Goal: Task Accomplishment & Management: Complete application form

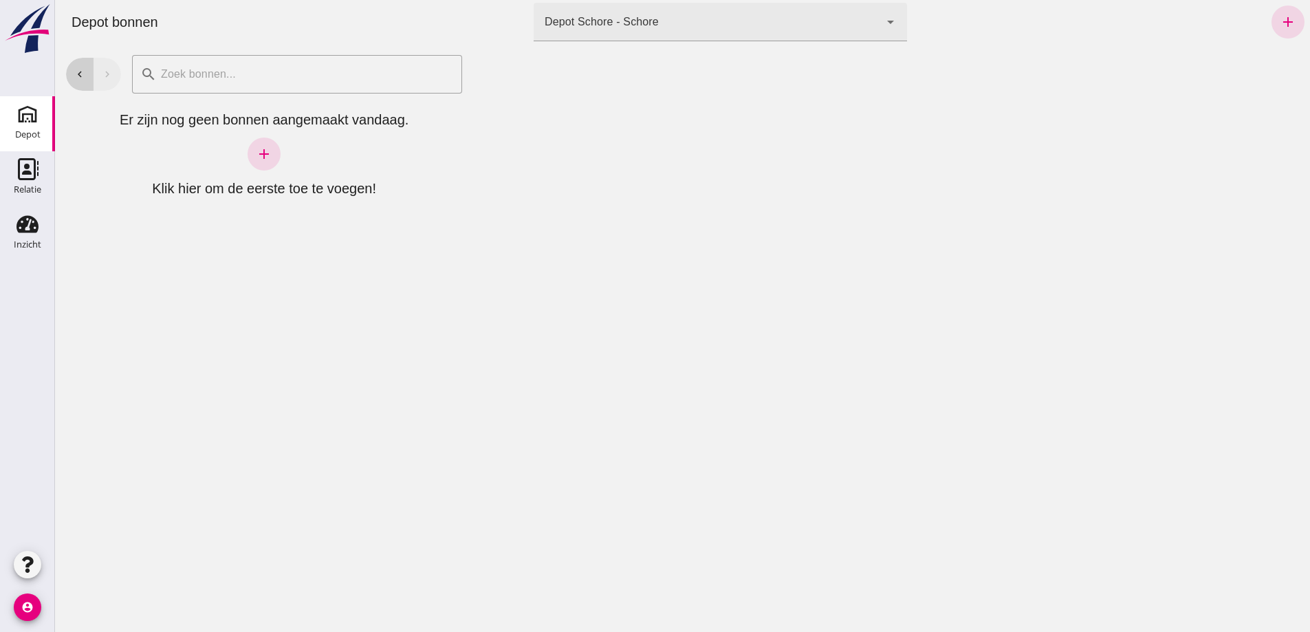
click at [83, 81] on button "chevron_left" at bounding box center [80, 74] width 28 height 33
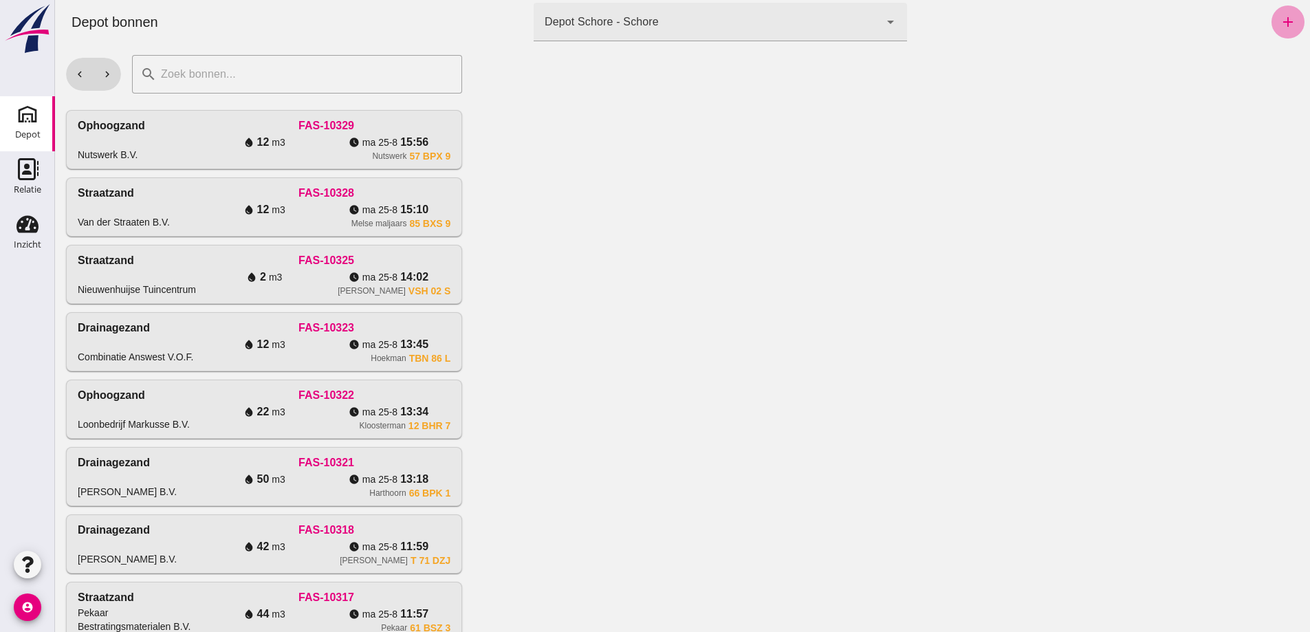
click at [1283, 22] on icon "add" at bounding box center [1288, 22] width 17 height 17
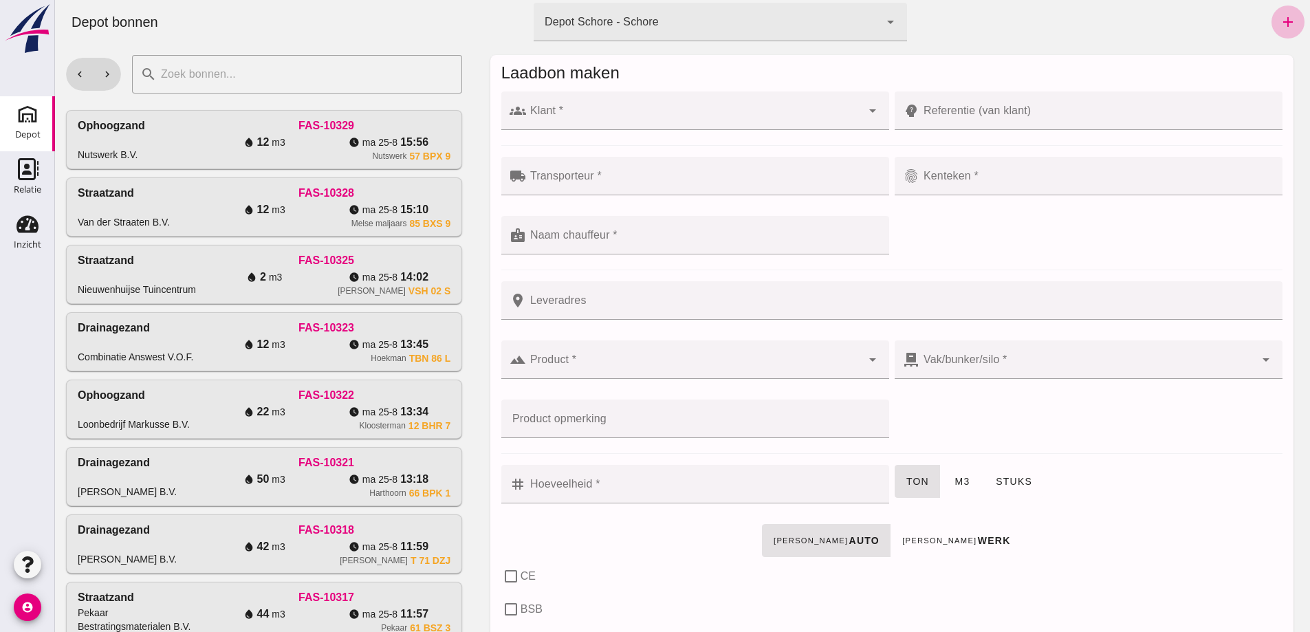
click at [715, 119] on input "Klant *" at bounding box center [694, 117] width 336 height 17
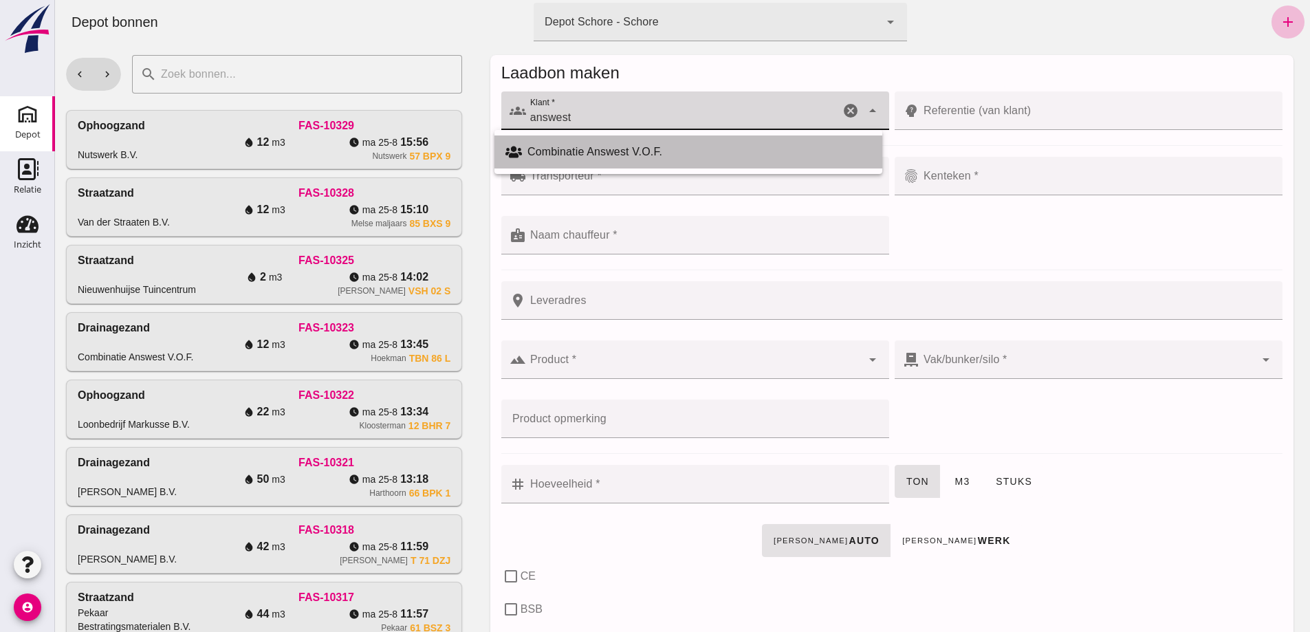
click at [602, 144] on div "Combinatie Answest V.O.F." at bounding box center [700, 152] width 344 height 17
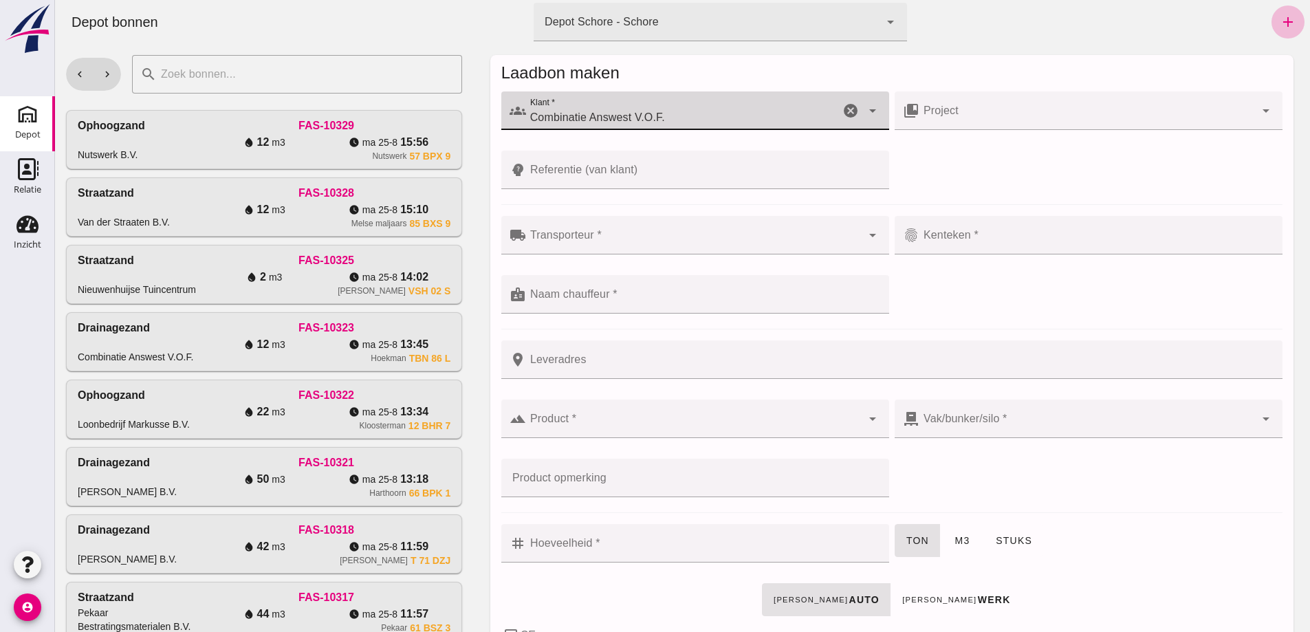
type input "Combinatie Answest V.O.F."
click at [574, 169] on input "Referentie (van klant)" at bounding box center [703, 170] width 355 height 39
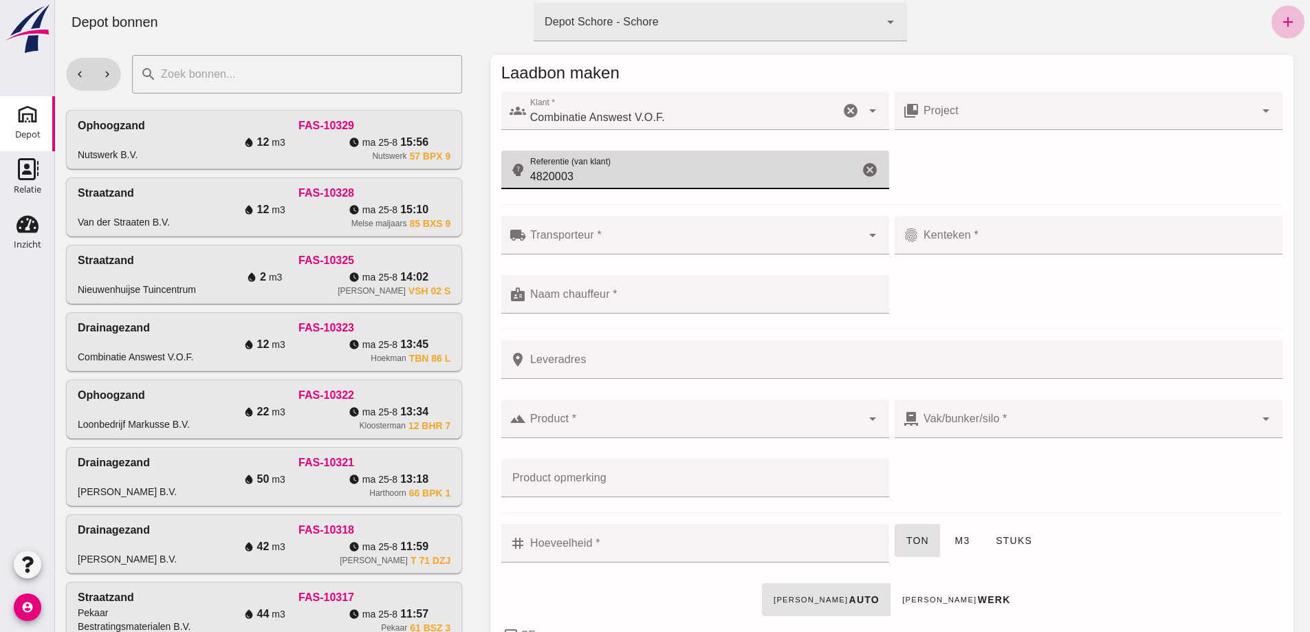
type input "4820003"
click at [554, 230] on div at bounding box center [694, 235] width 336 height 39
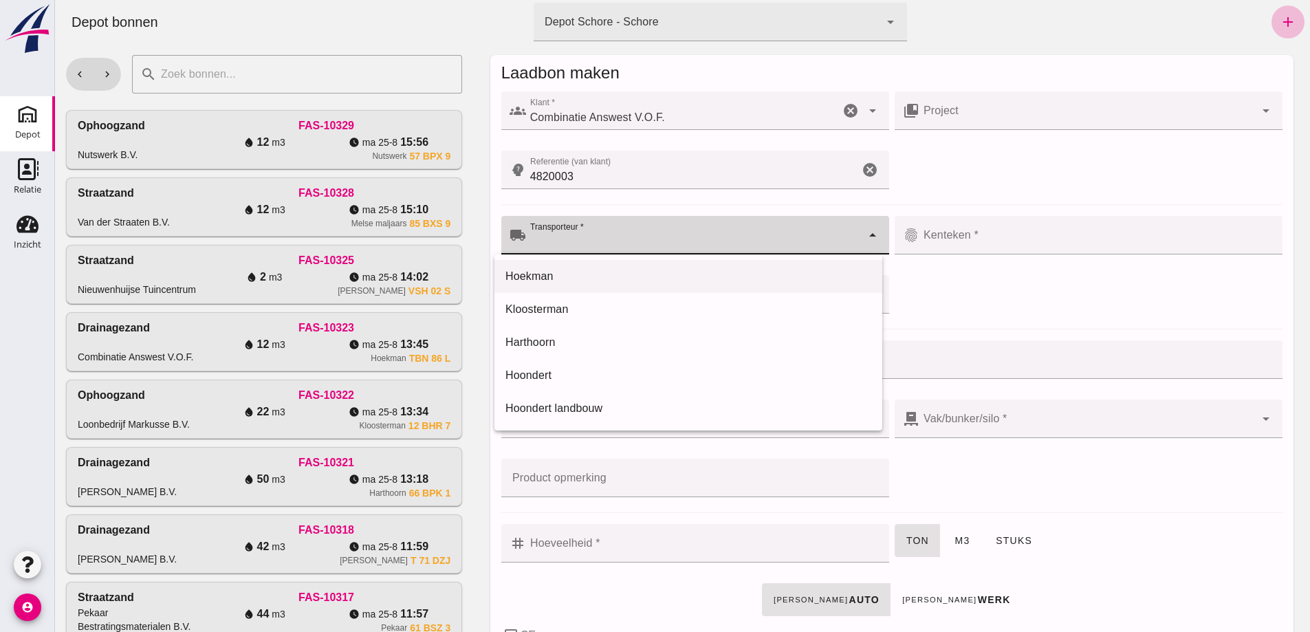
click at [529, 276] on div "Hoekman" at bounding box center [689, 276] width 366 height 17
type input "Hoekman"
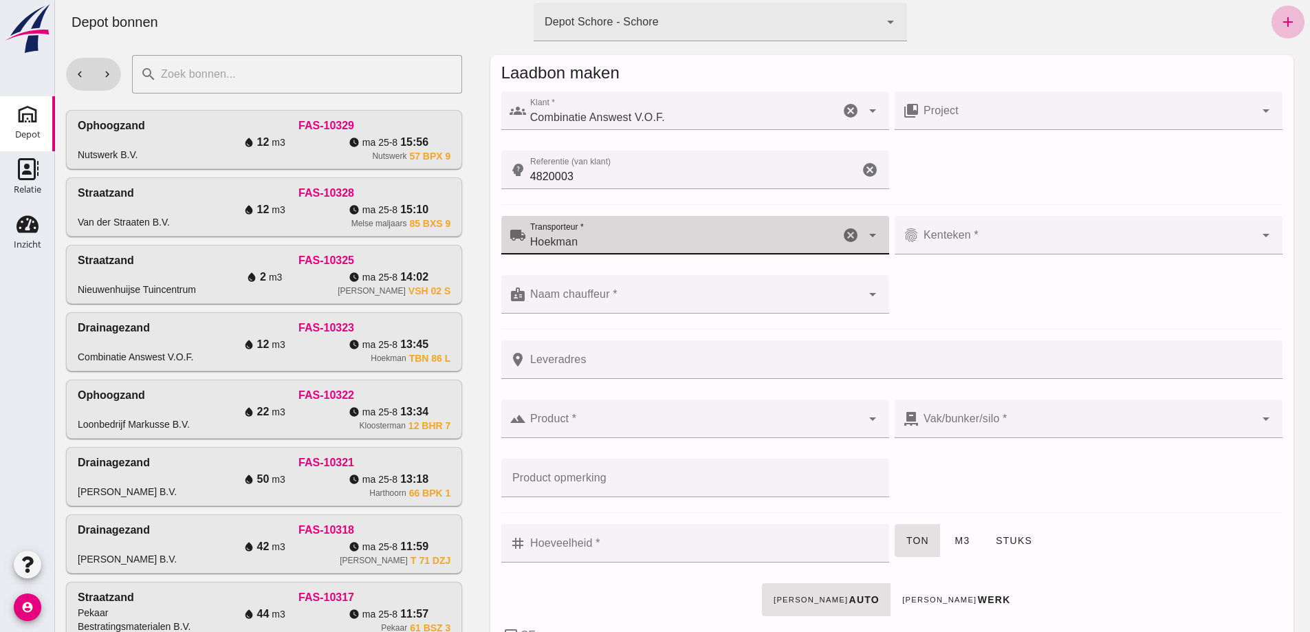
click at [925, 238] on input "Kenteken *" at bounding box center [1088, 242] width 336 height 17
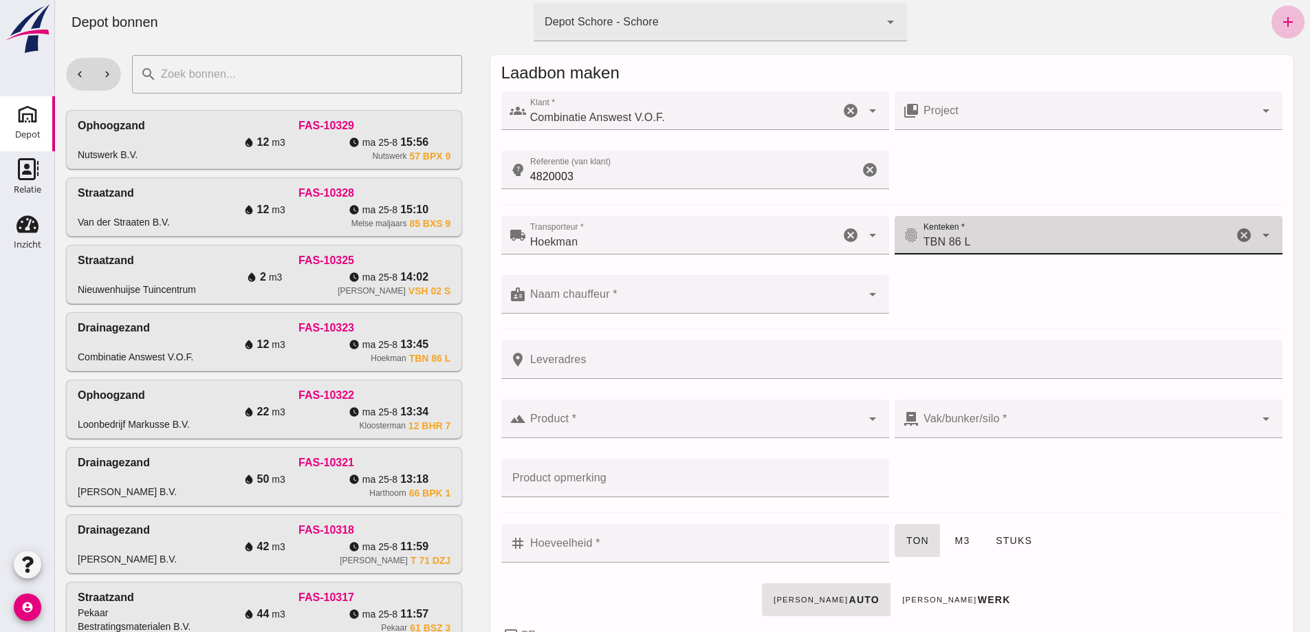
type input "TBN 86 L"
click at [558, 294] on input "Naam chauffeur *" at bounding box center [694, 301] width 336 height 17
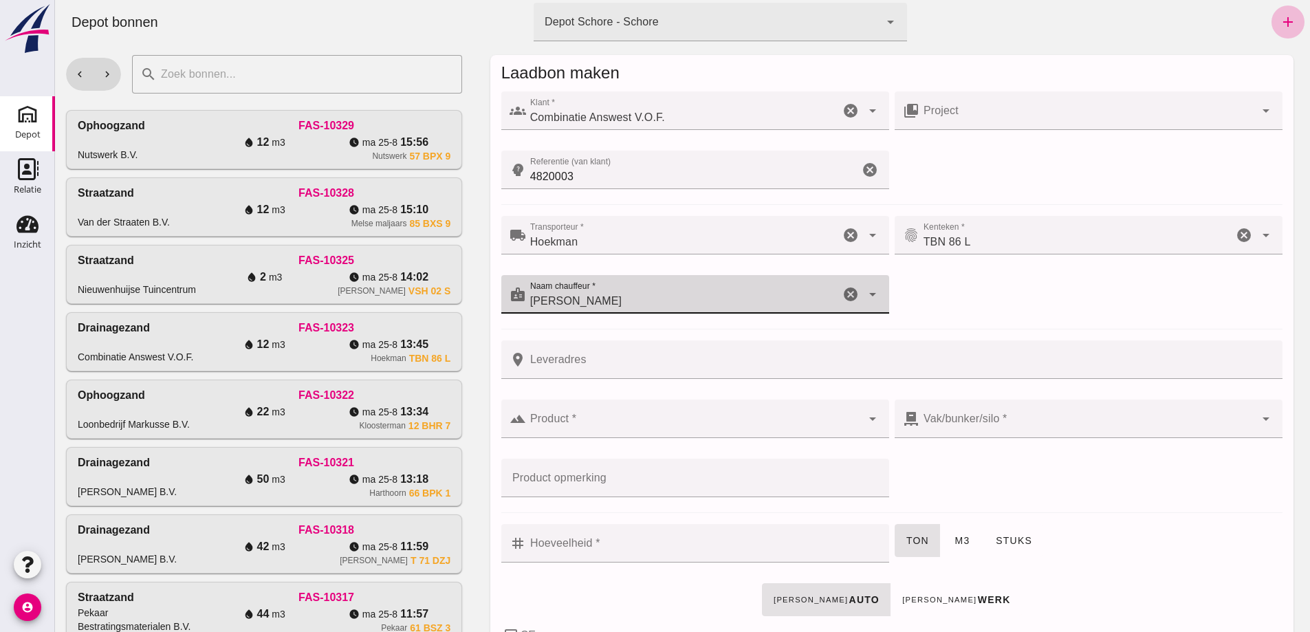
type input "[PERSON_NAME]"
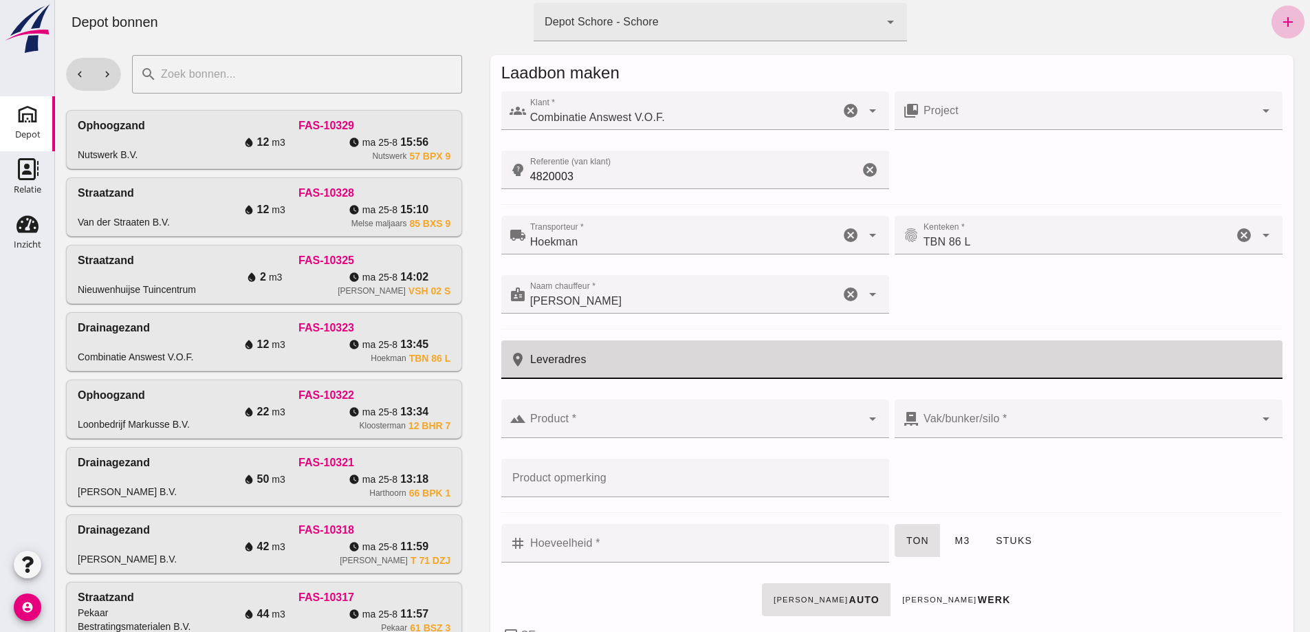
click at [537, 365] on input "Leveradres" at bounding box center [900, 359] width 748 height 39
click at [547, 352] on input "Leveradres" at bounding box center [900, 359] width 748 height 39
type input "Park, [GEOGRAPHIC_DATA]"
click at [570, 420] on input "Product *" at bounding box center [694, 425] width 336 height 17
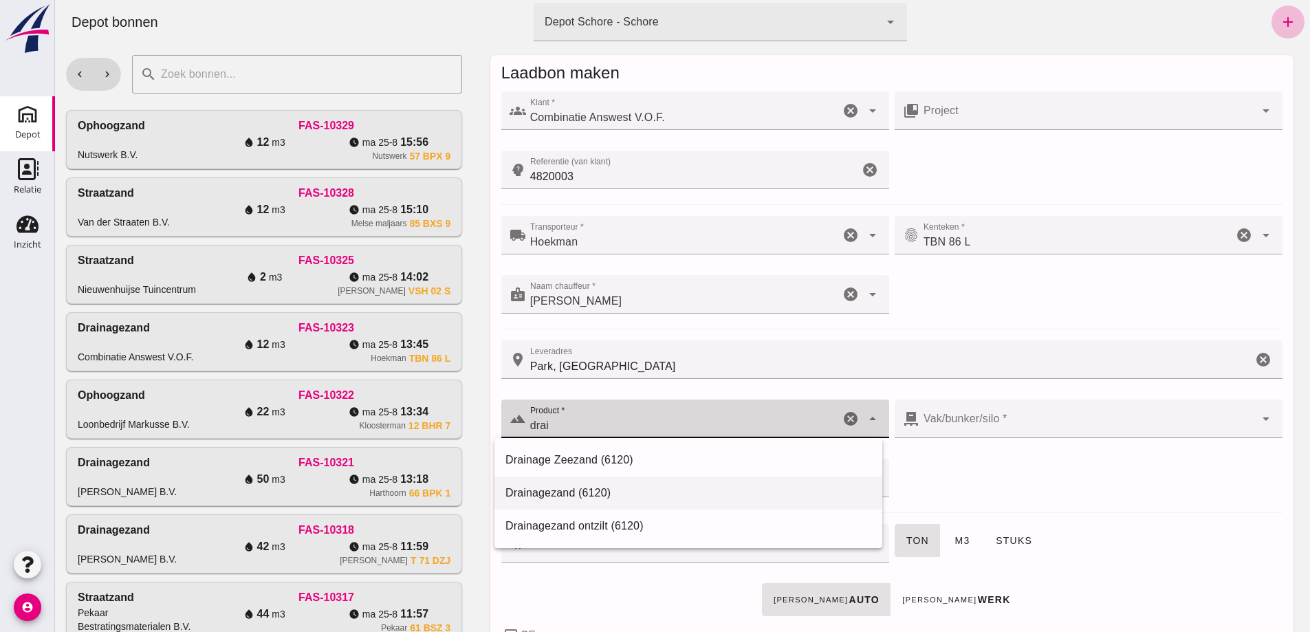
click at [558, 492] on div "Drainagezand (6120)" at bounding box center [689, 493] width 366 height 17
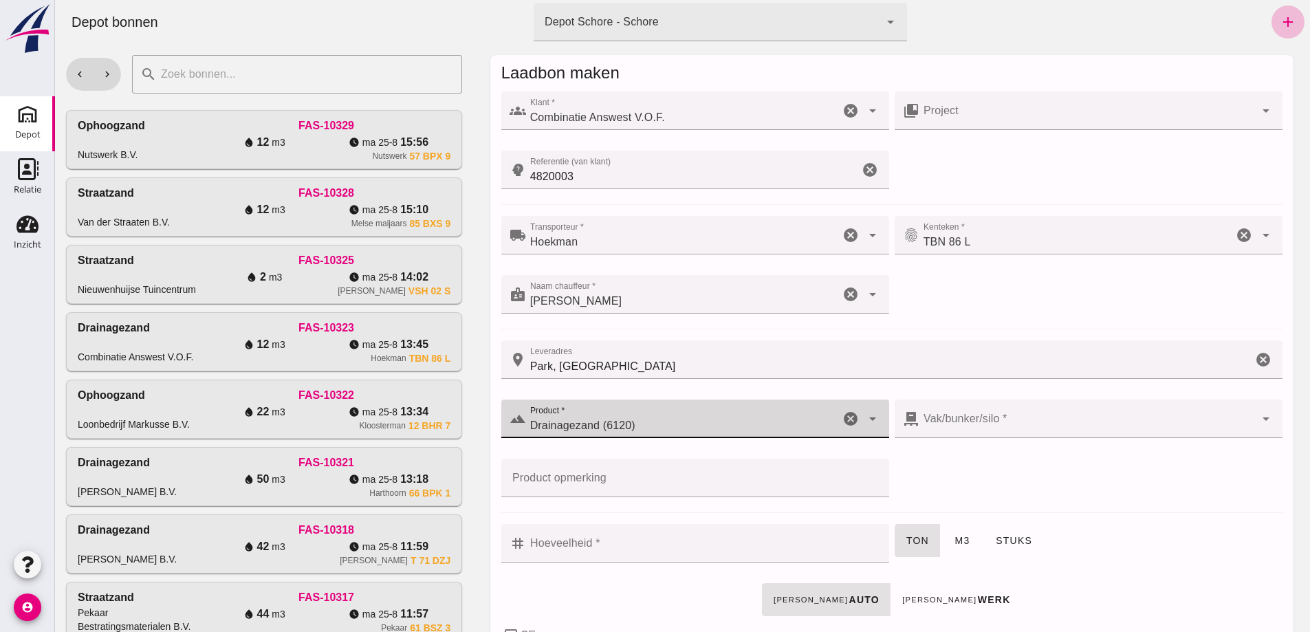
type input "Drainagezand (6120)"
click at [920, 415] on div at bounding box center [1088, 419] width 336 height 39
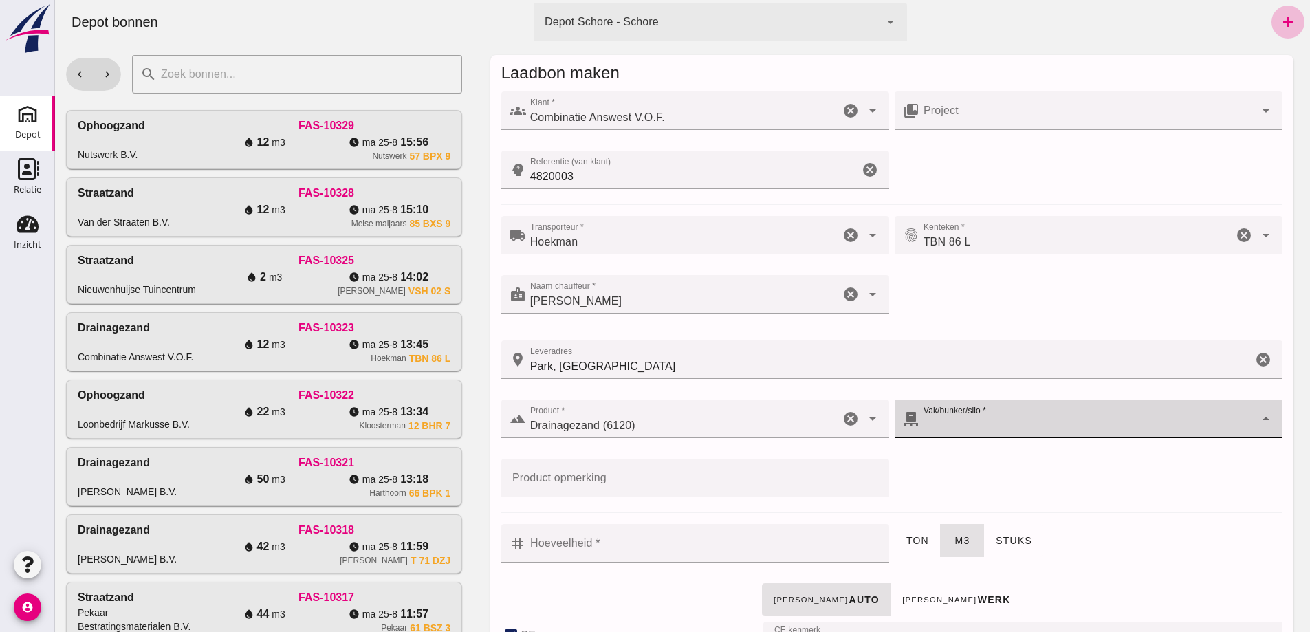
checkbox input "true"
type input "40"
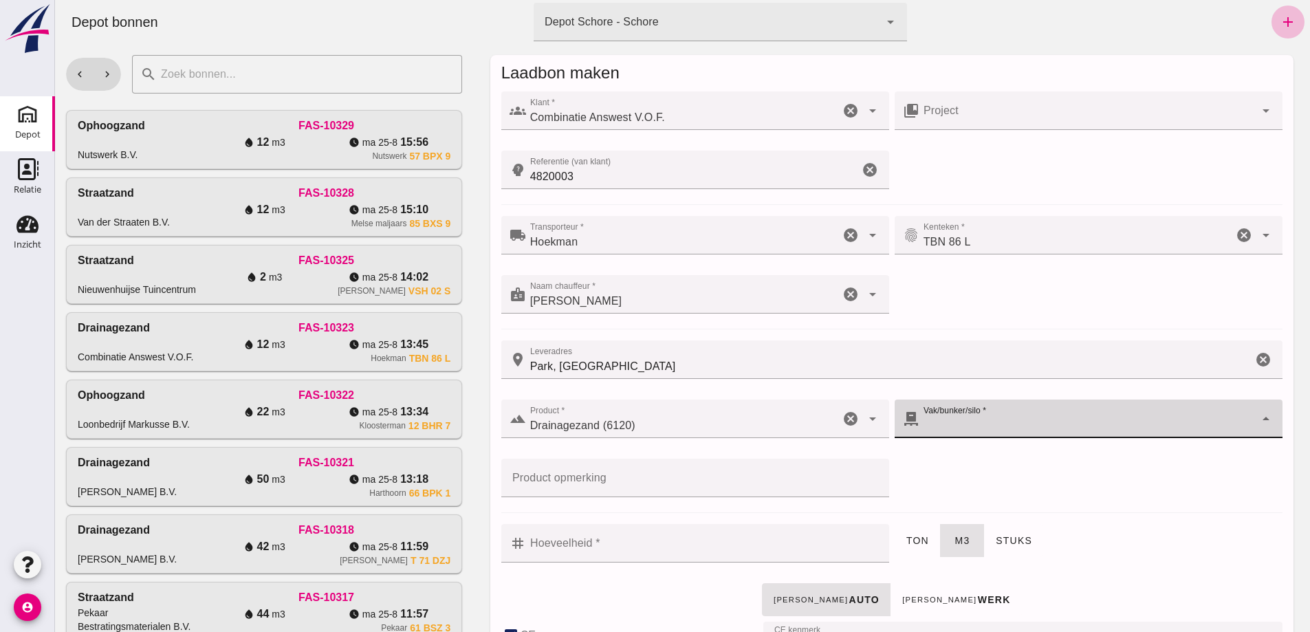
checkbox input "true"
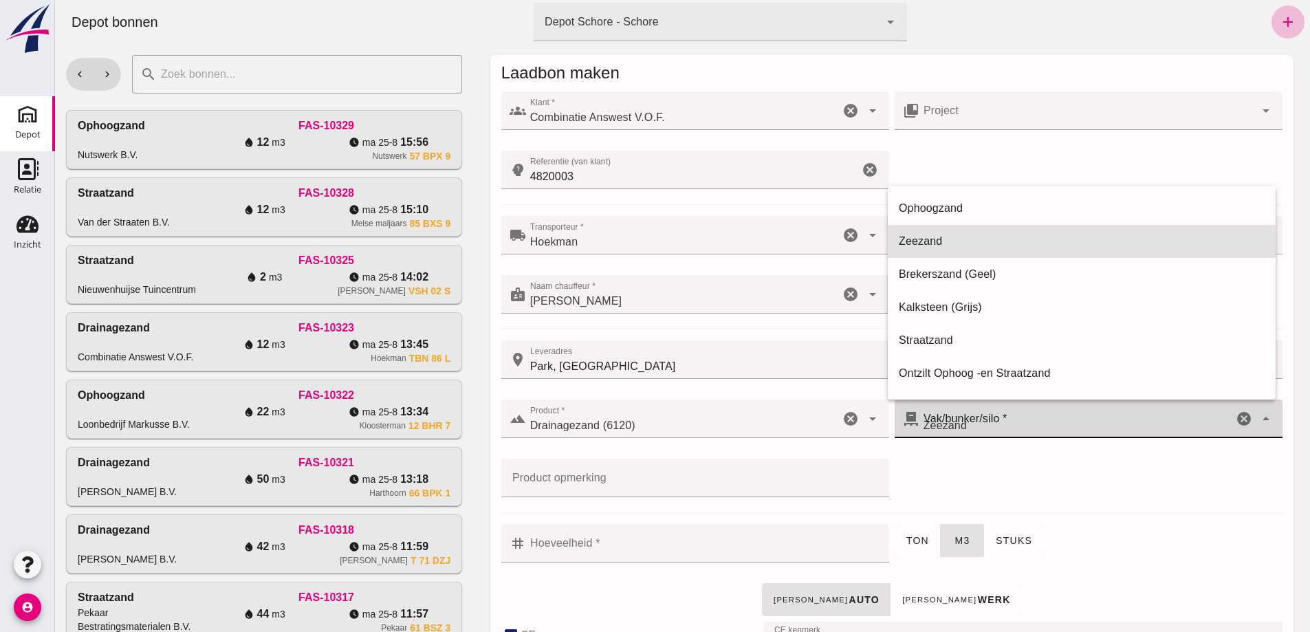
type input "280"
click at [946, 425] on span "Zeezand" at bounding box center [945, 425] width 43 height 17
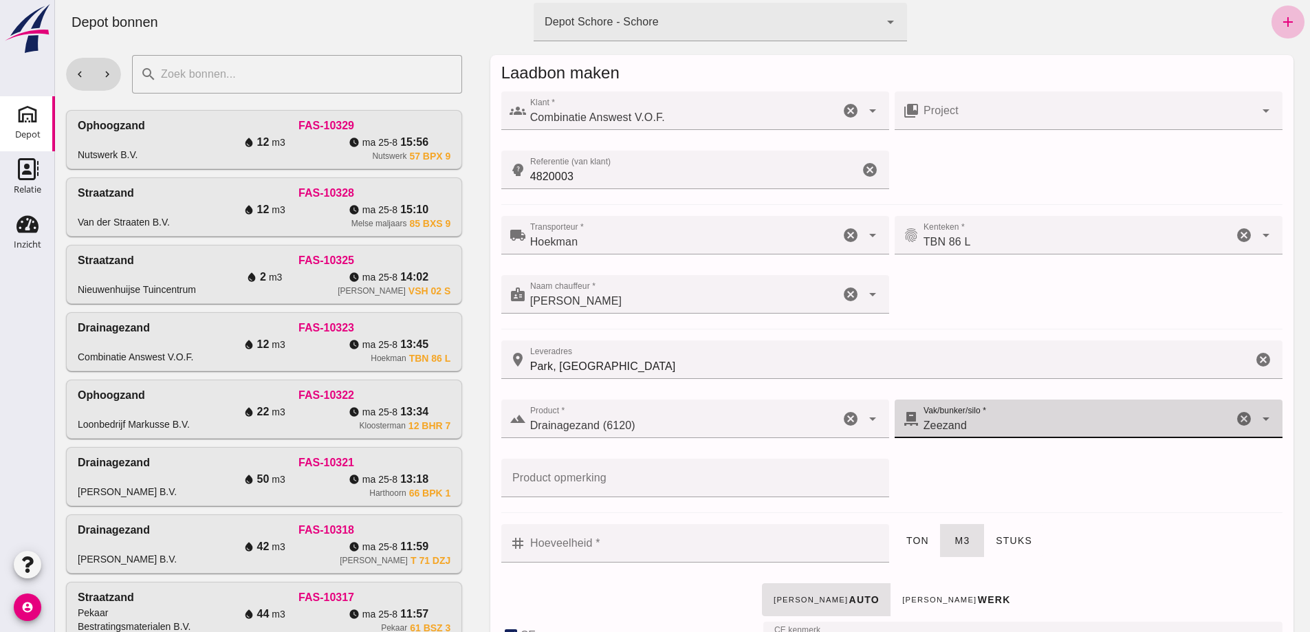
click at [606, 545] on input "Hoeveelheid *" at bounding box center [703, 543] width 355 height 39
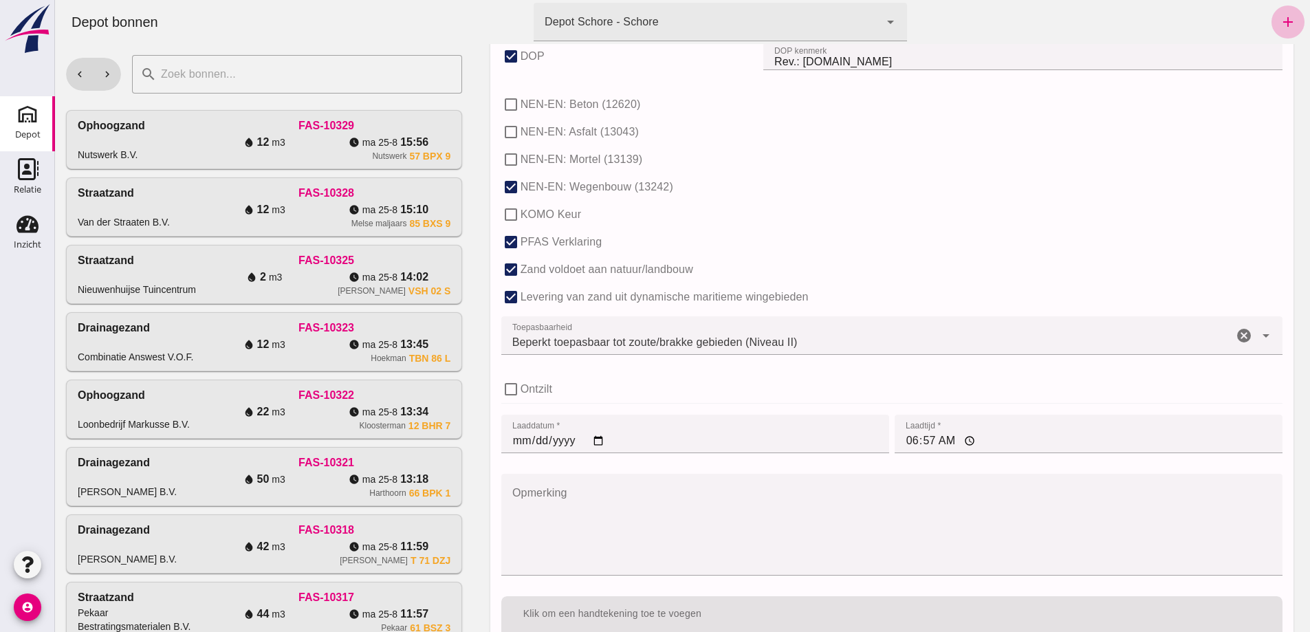
scroll to position [909, 0]
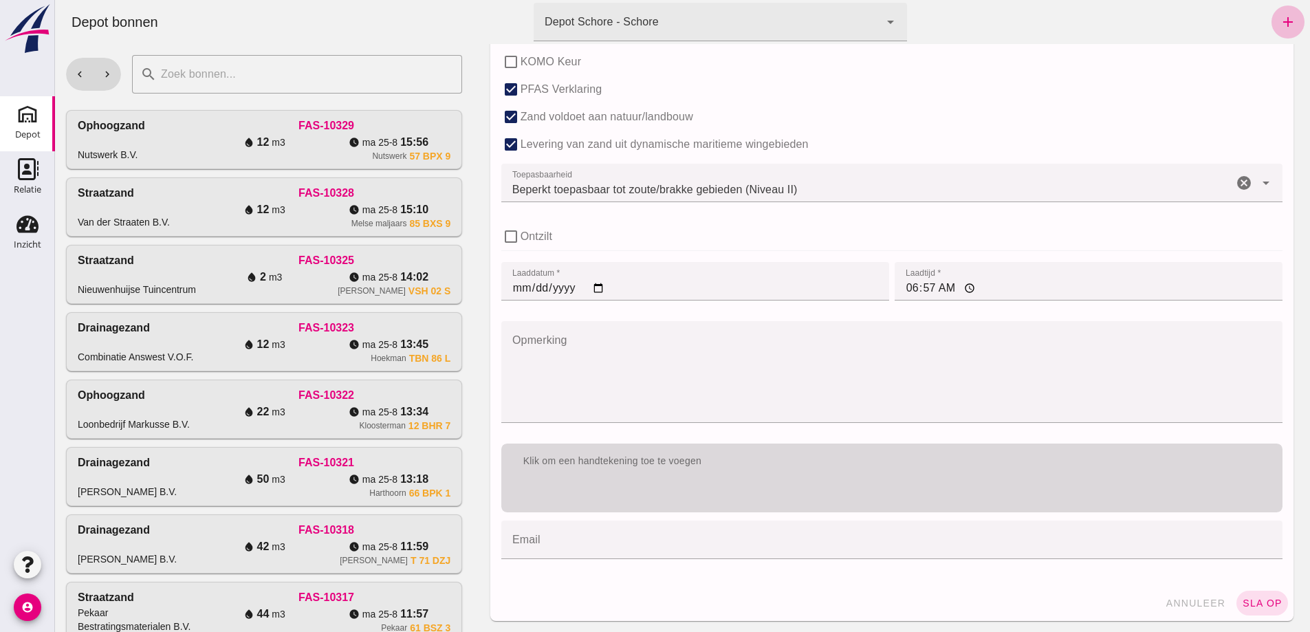
type input "12"
click at [631, 483] on div "Klik om een handtekening toe te voegen" at bounding box center [891, 478] width 781 height 69
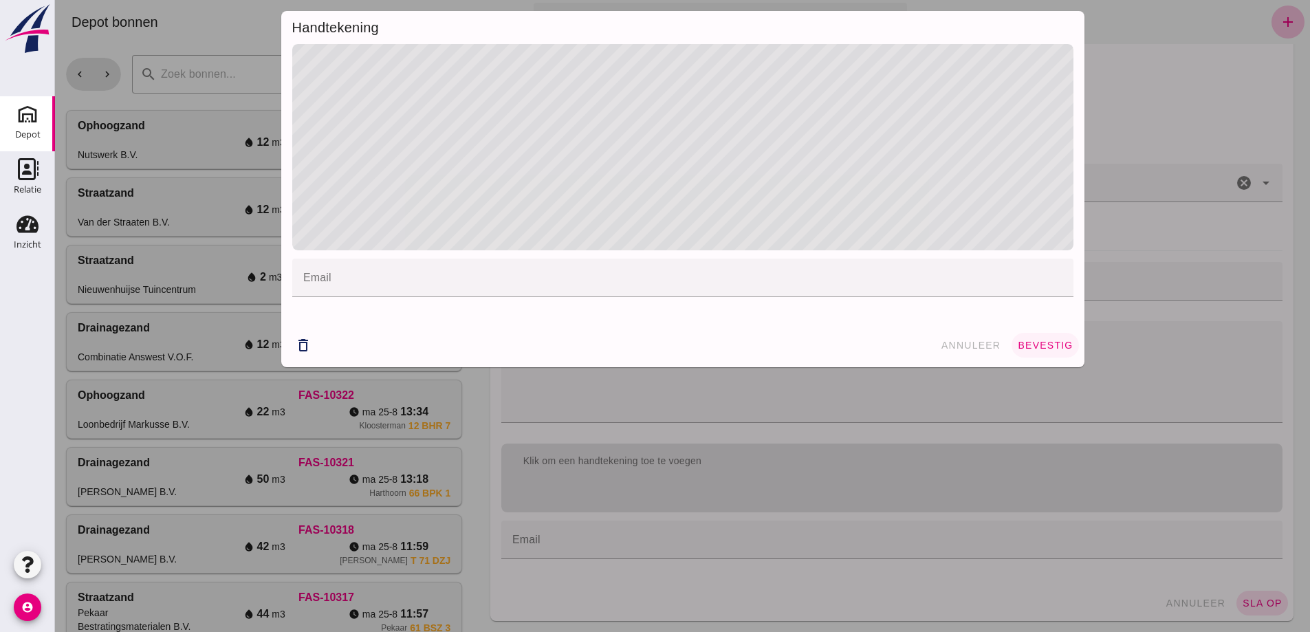
click at [1046, 339] on button "bevestig" at bounding box center [1045, 345] width 67 height 25
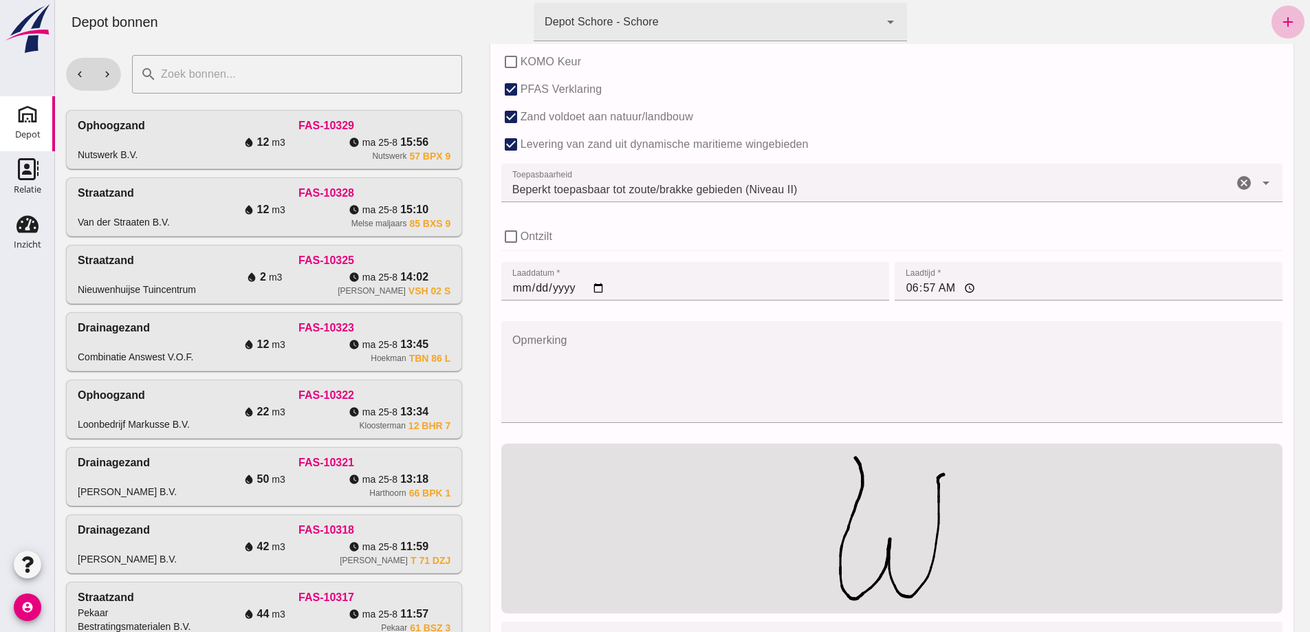
click at [508, 290] on input "[DATE]" at bounding box center [695, 281] width 388 height 39
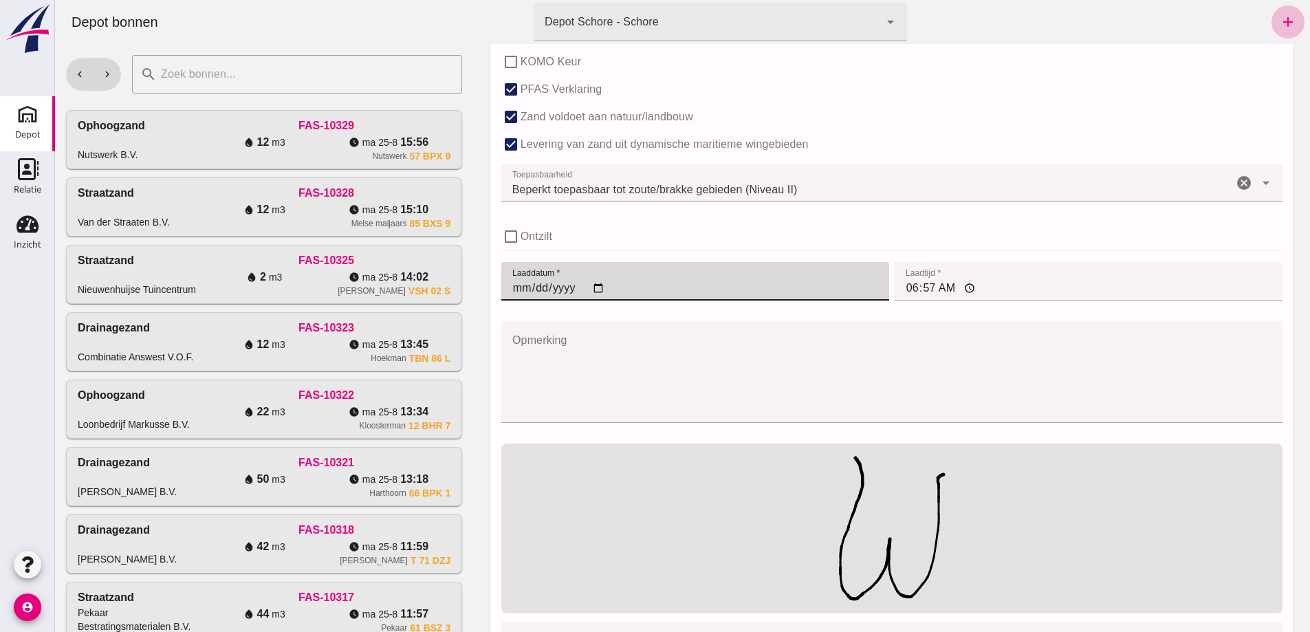
type input "[DATE]"
click at [903, 292] on input "06:57" at bounding box center [1089, 281] width 388 height 39
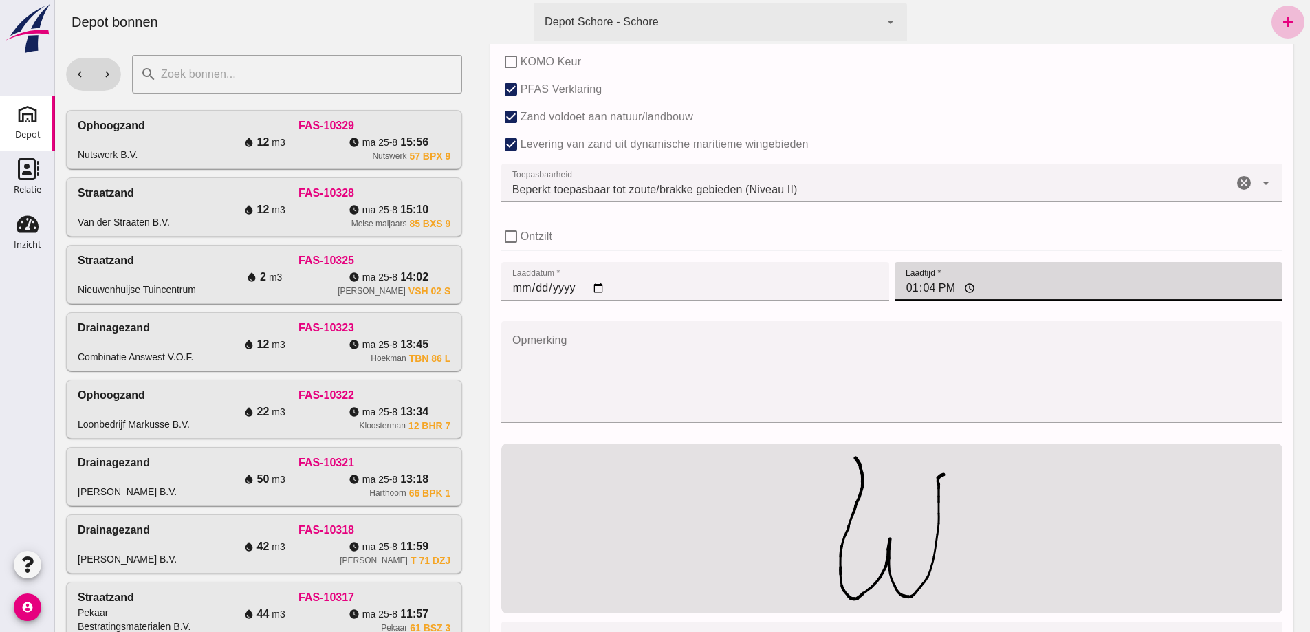
type input "13:45"
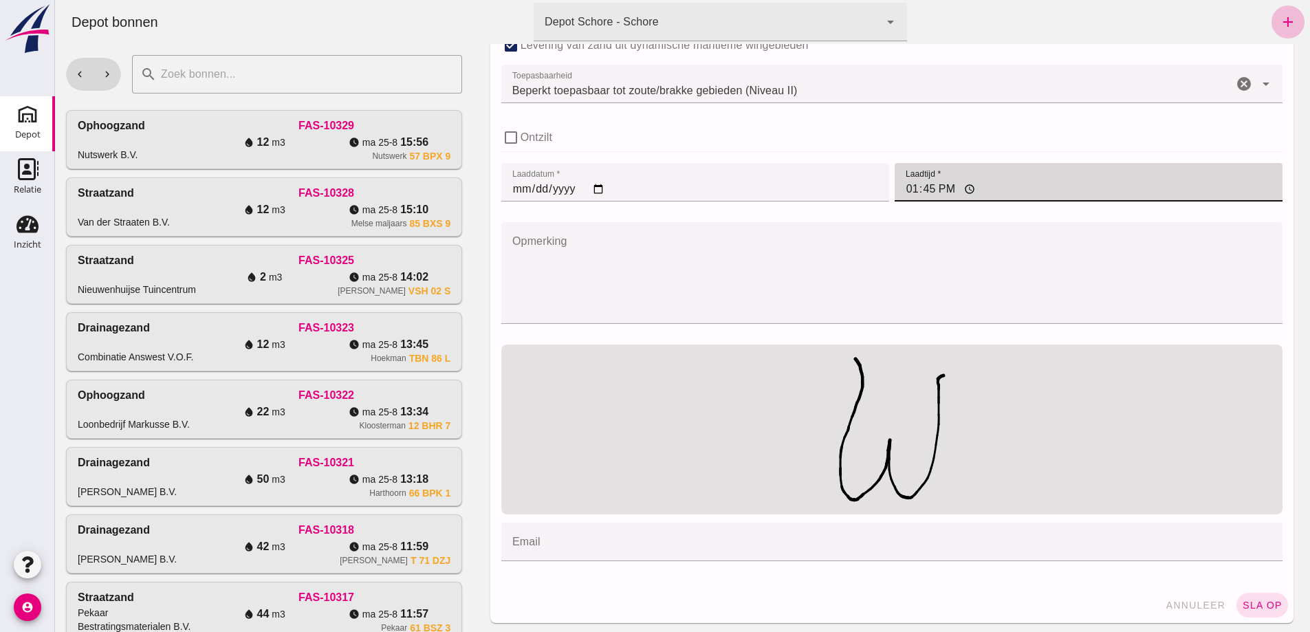
scroll to position [1010, 0]
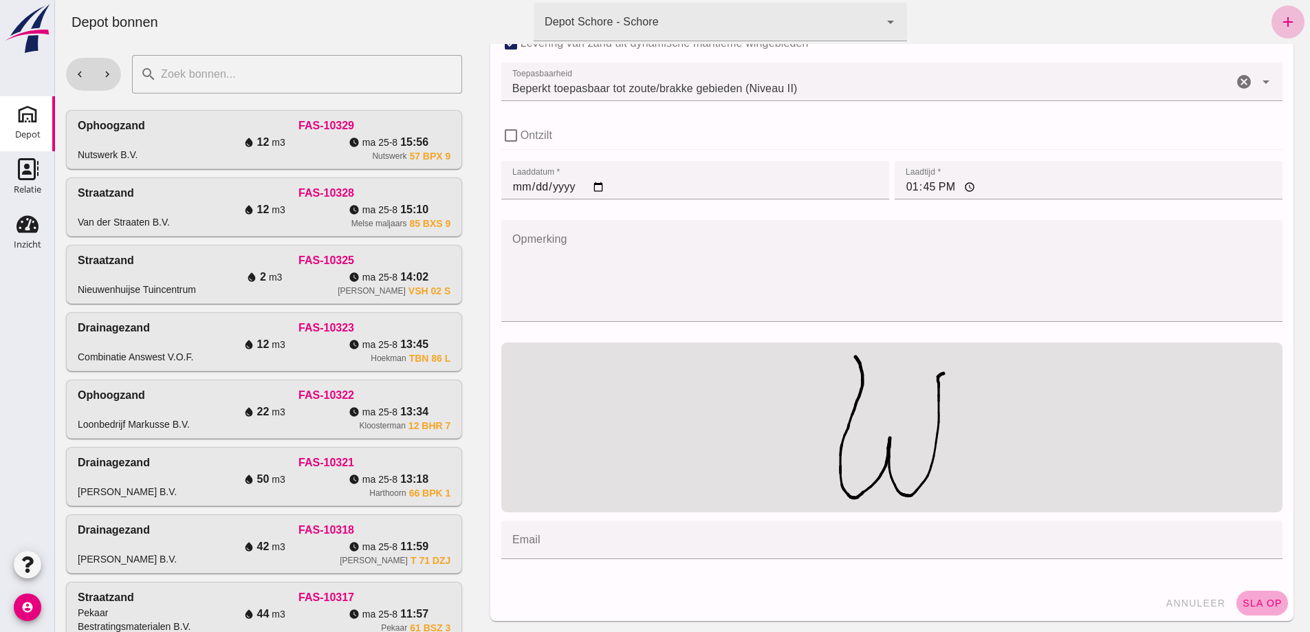
click at [1263, 601] on span "sla op" at bounding box center [1262, 603] width 41 height 11
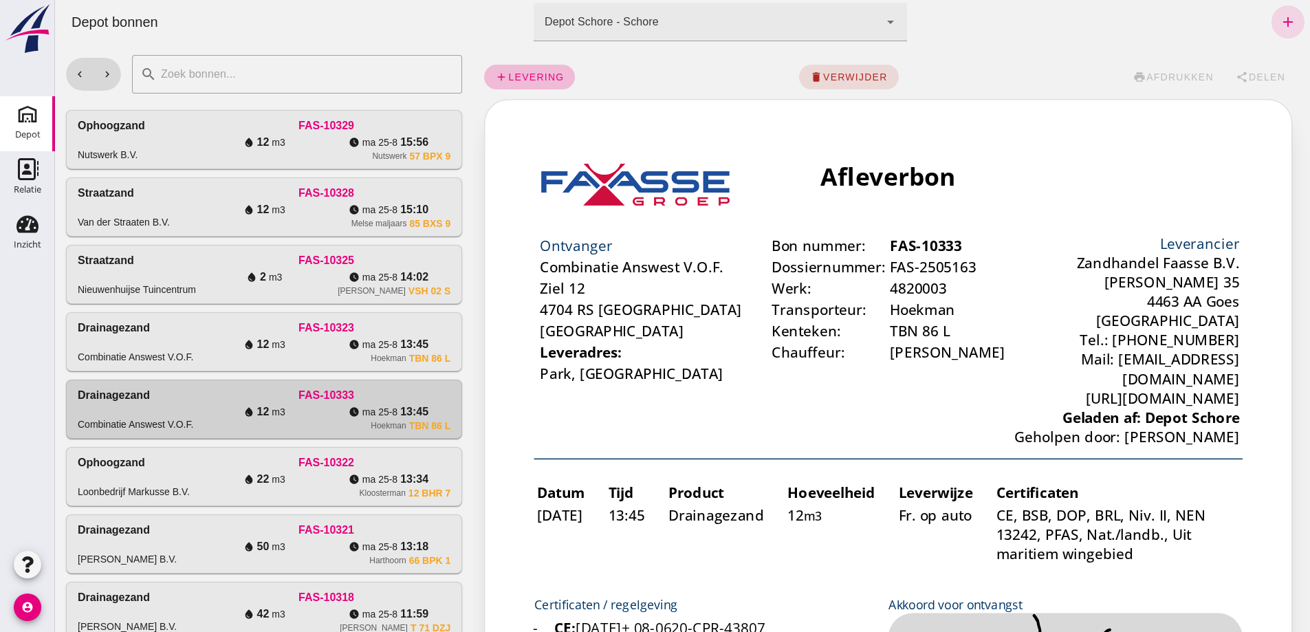
scroll to position [0, 0]
click at [327, 353] on div "water_drop 12 m3" at bounding box center [264, 344] width 124 height 17
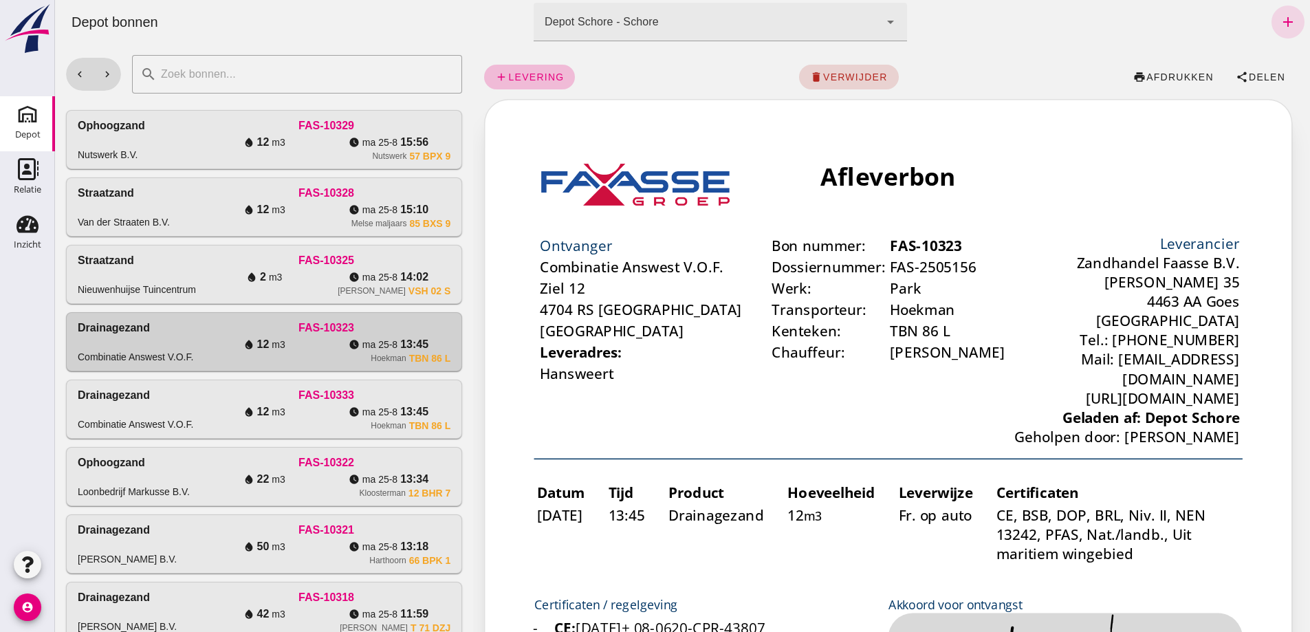
click at [840, 74] on span "verwijder" at bounding box center [855, 77] width 65 height 11
click at [889, 72] on span "bevestig" at bounding box center [896, 77] width 56 height 11
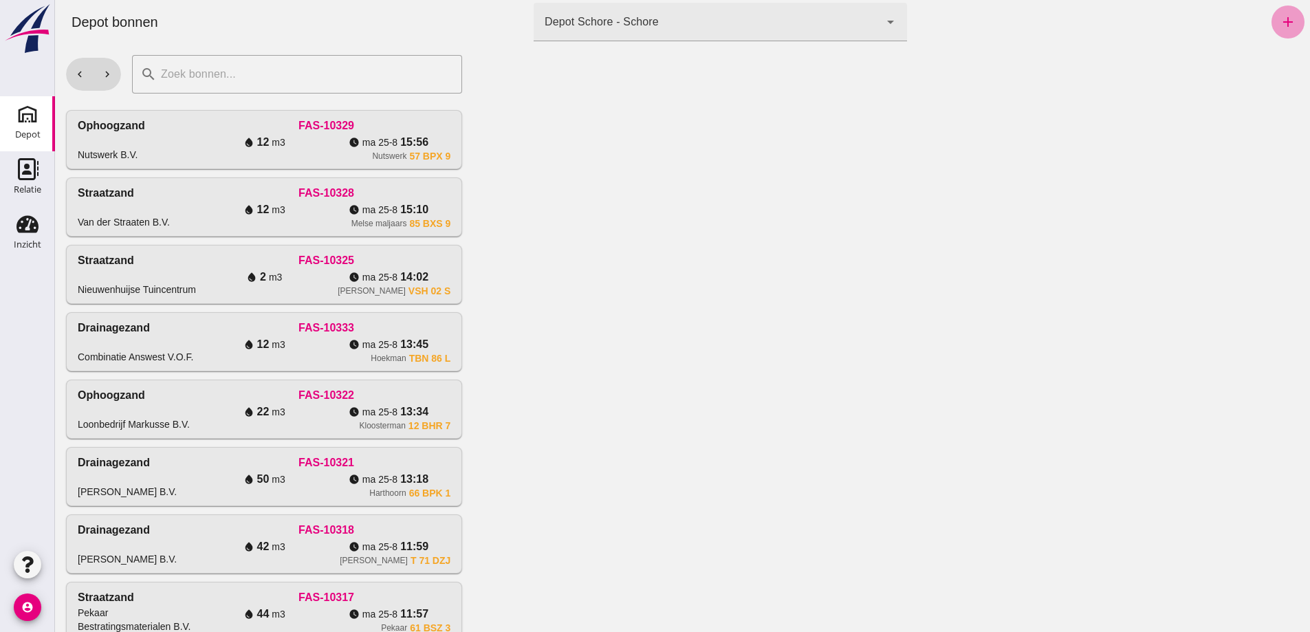
click at [1280, 21] on icon "add" at bounding box center [1288, 22] width 17 height 17
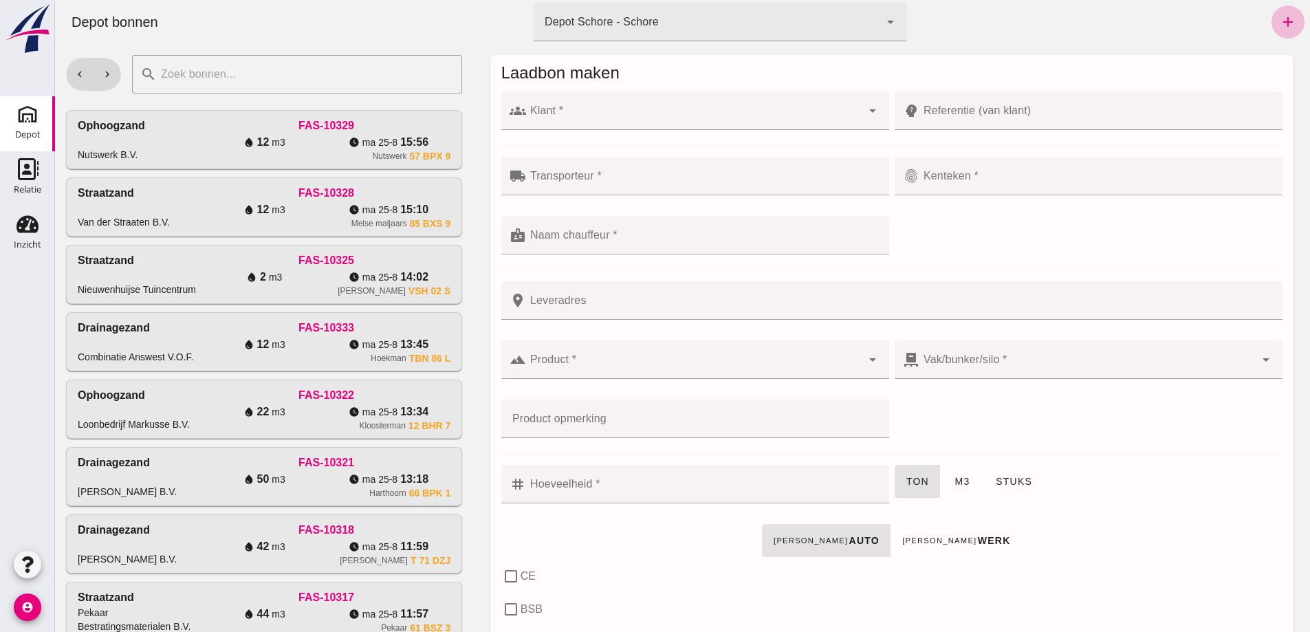
click at [666, 100] on div at bounding box center [694, 110] width 336 height 39
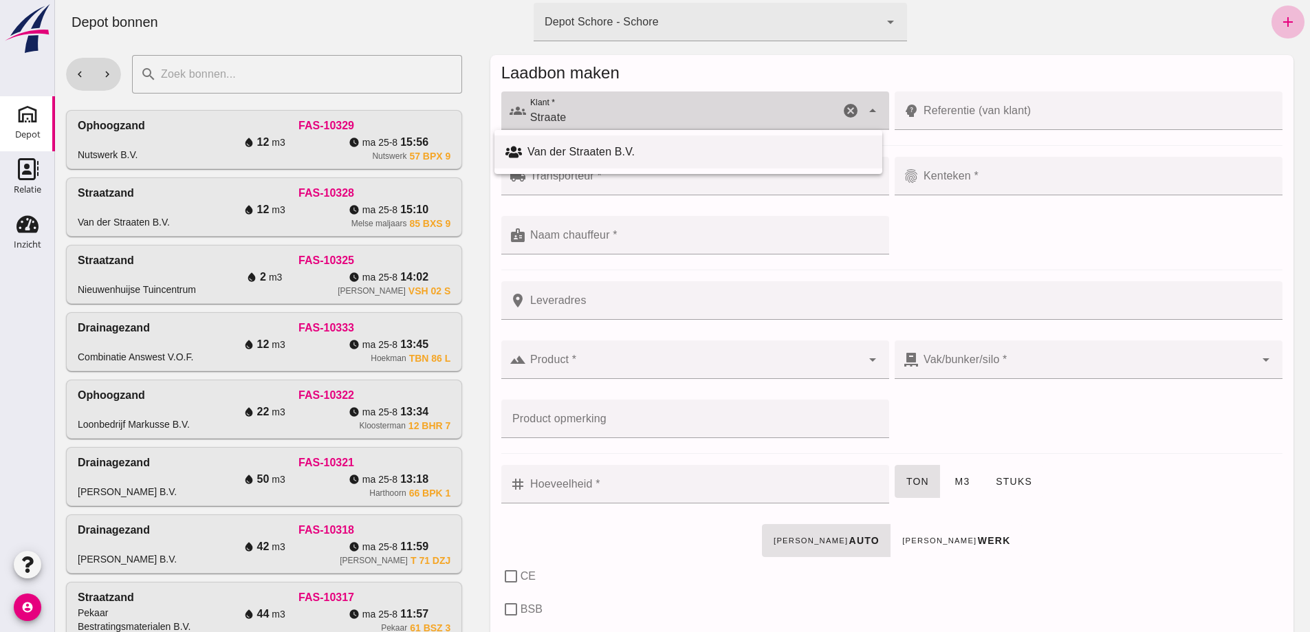
click at [590, 150] on div "Van der Straaten B.V." at bounding box center [700, 152] width 344 height 17
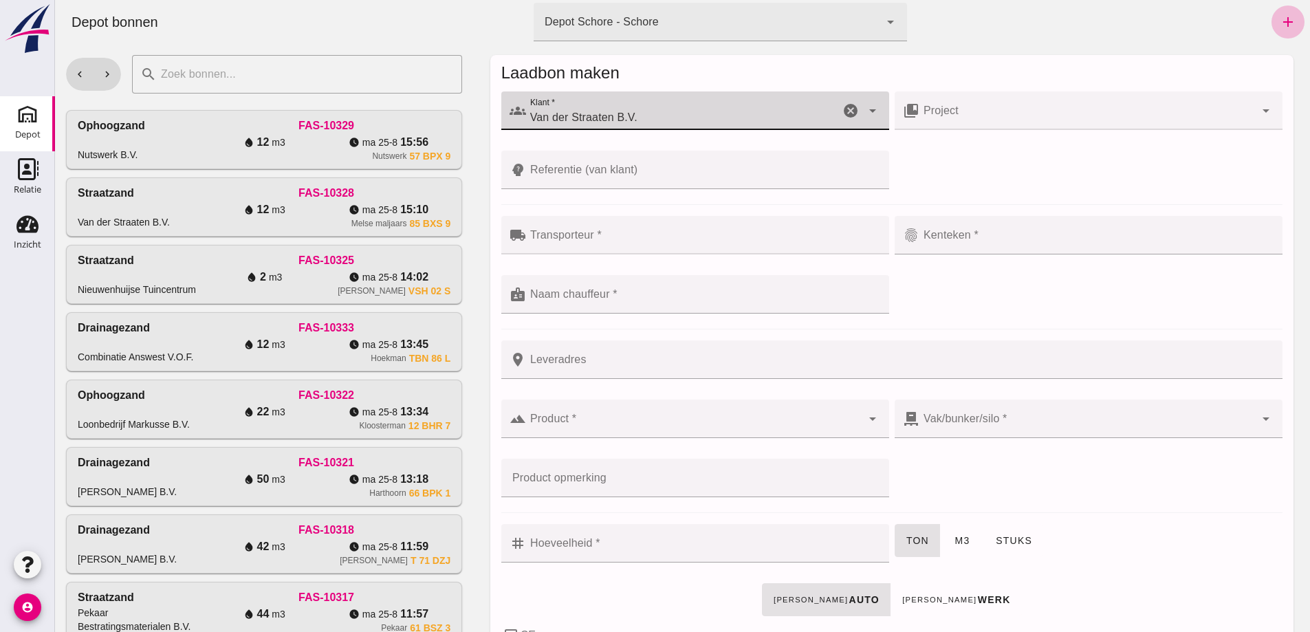
type input "Van der Straaten B.V."
click at [563, 166] on input "Referentie (van klant)" at bounding box center [703, 170] width 355 height 39
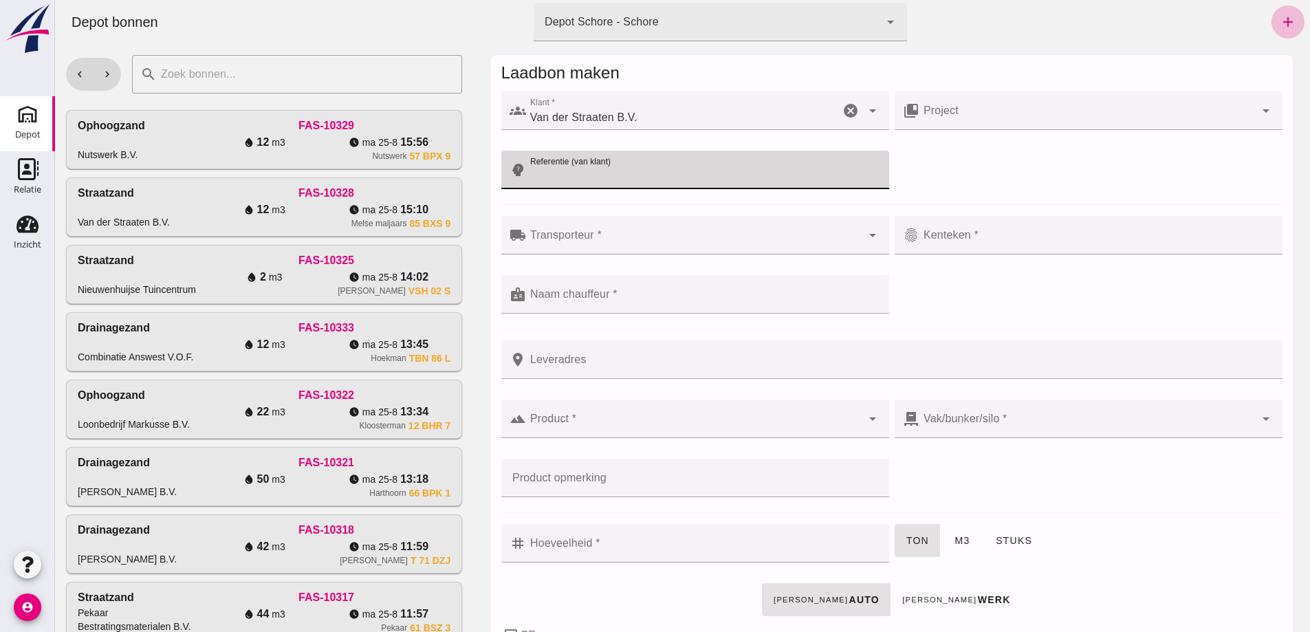
click at [564, 166] on input "Referentie (van klant)" at bounding box center [703, 170] width 355 height 39
type input "[PHONE_NUMBER]"
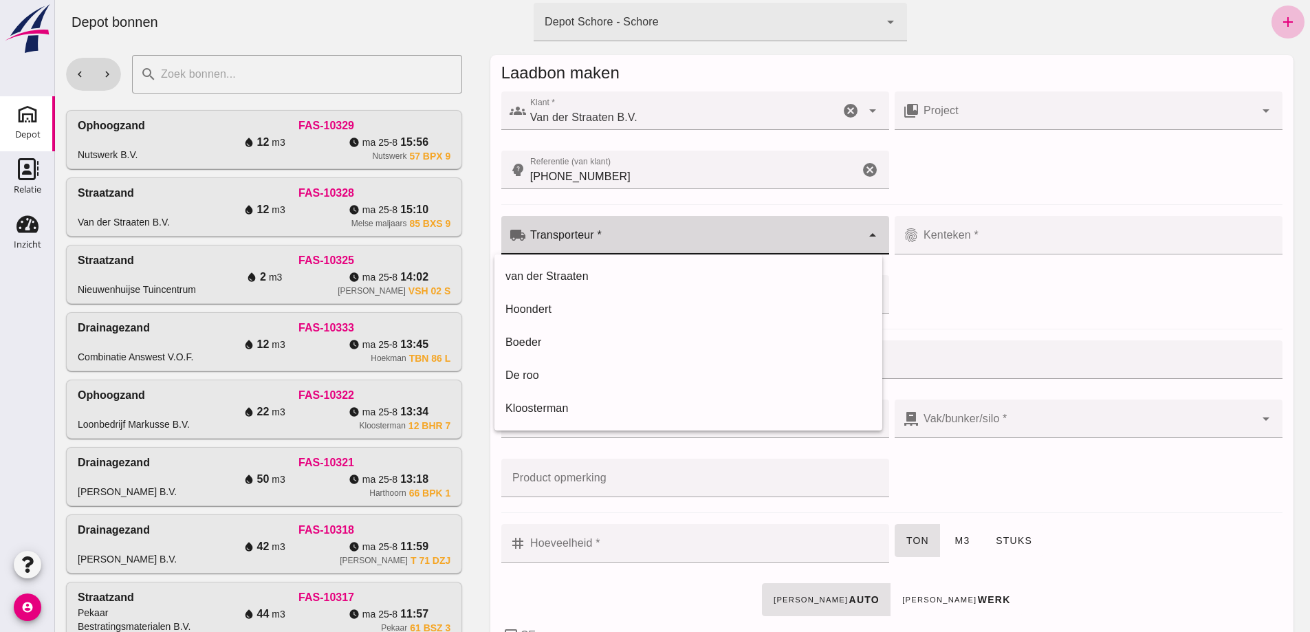
click at [547, 237] on input "Transporteur *" at bounding box center [694, 242] width 336 height 17
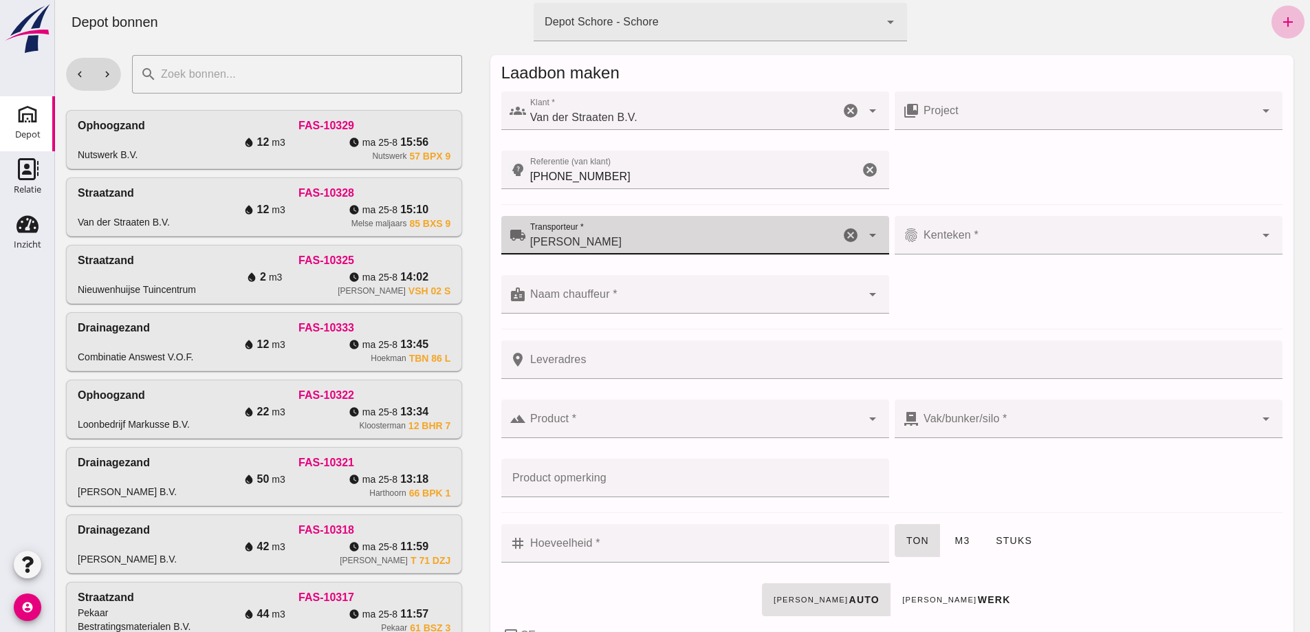
click at [675, 243] on input "[PERSON_NAME]" at bounding box center [683, 242] width 314 height 17
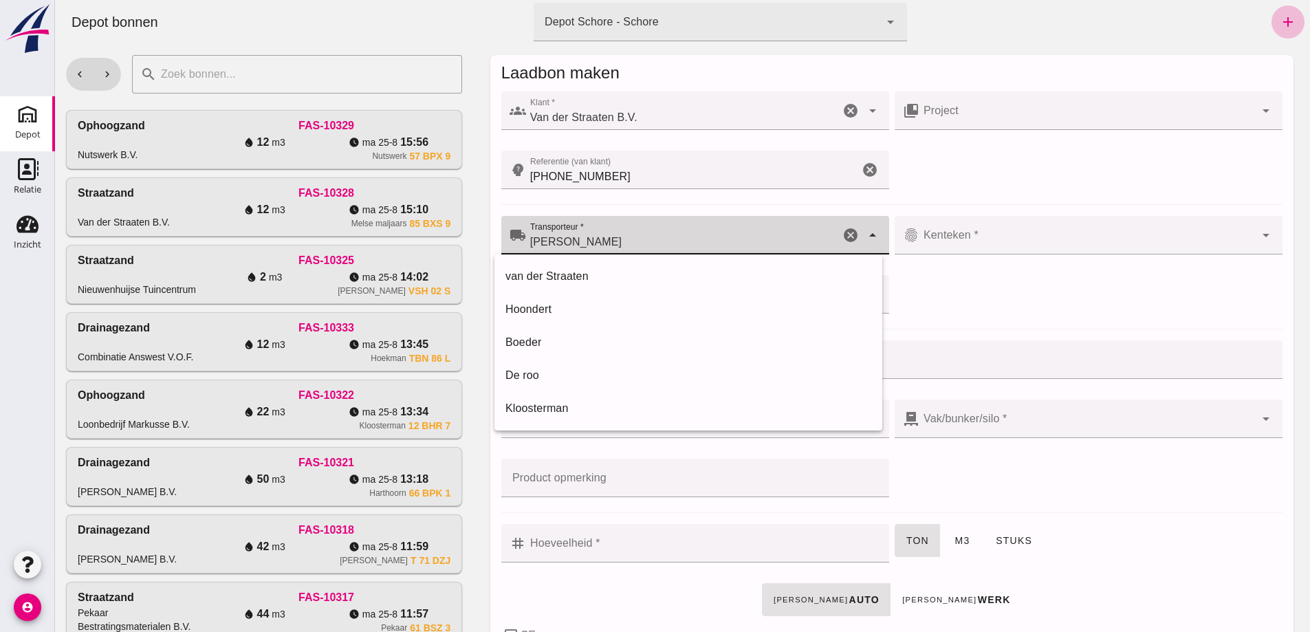
type input "[PERSON_NAME]"
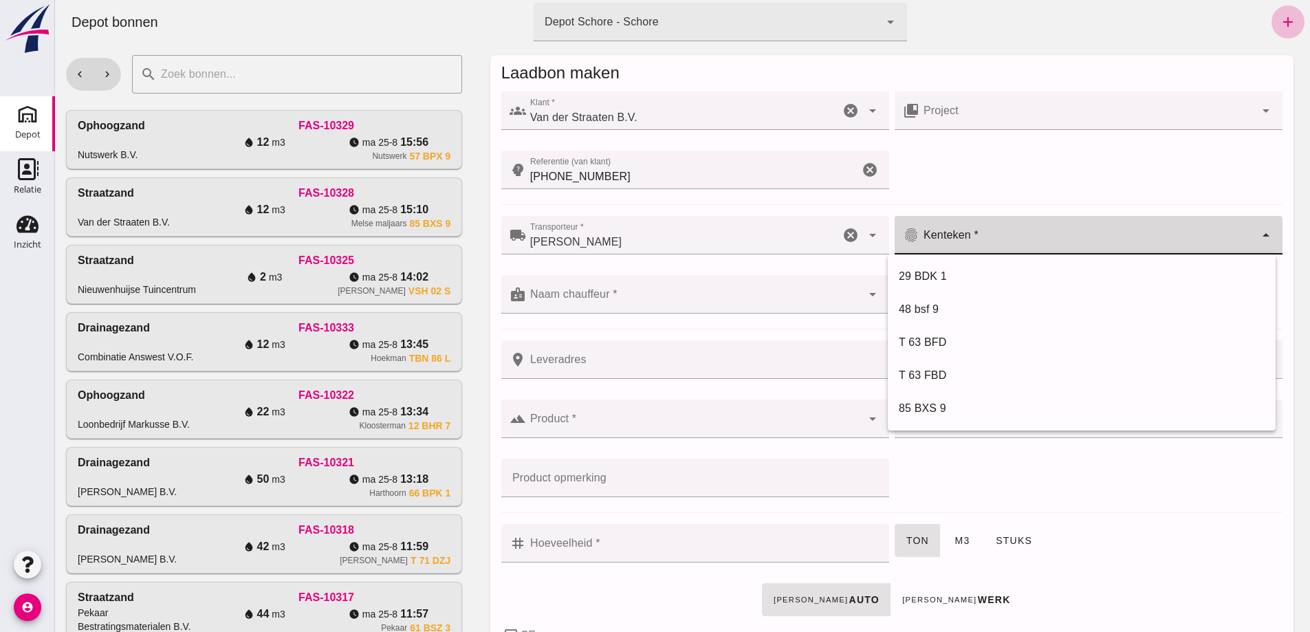
click at [931, 245] on input "Kenteken *" at bounding box center [1088, 242] width 336 height 17
click at [921, 409] on div "85 BXS 9" at bounding box center [1082, 408] width 366 height 17
type input "85 BXS 9"
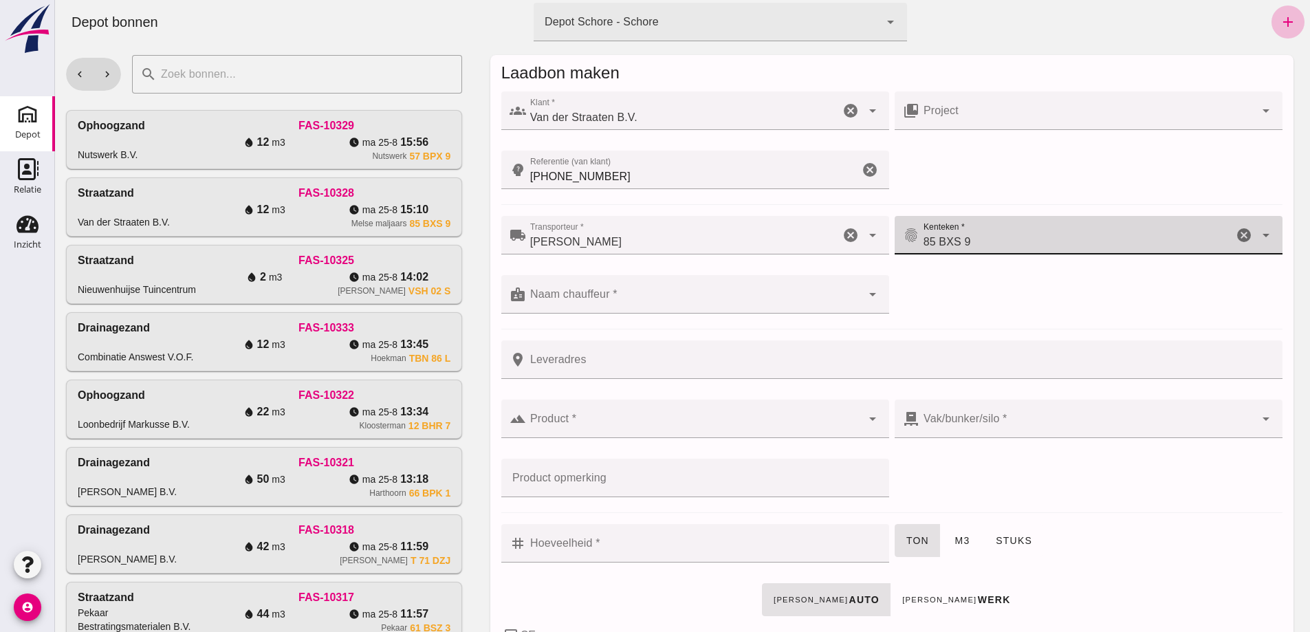
click at [545, 289] on div at bounding box center [694, 294] width 336 height 39
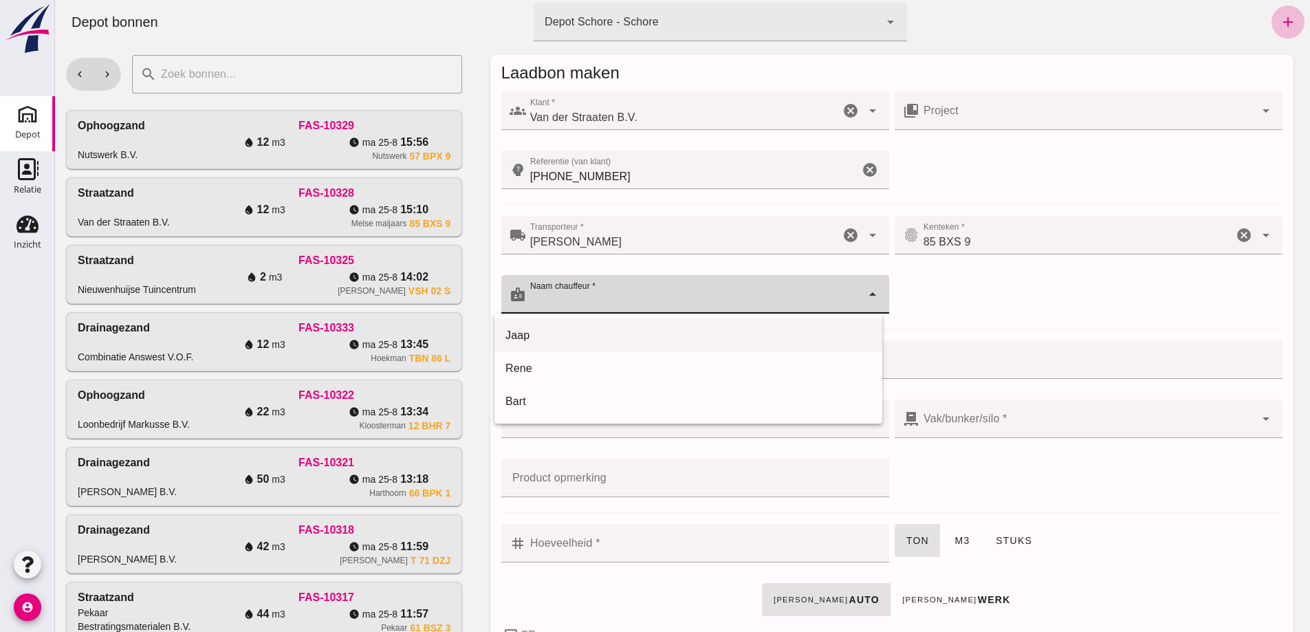
click at [521, 335] on div "Jaap" at bounding box center [689, 335] width 366 height 17
type input "Jaap"
click at [545, 358] on input "Leveradres" at bounding box center [900, 359] width 748 height 39
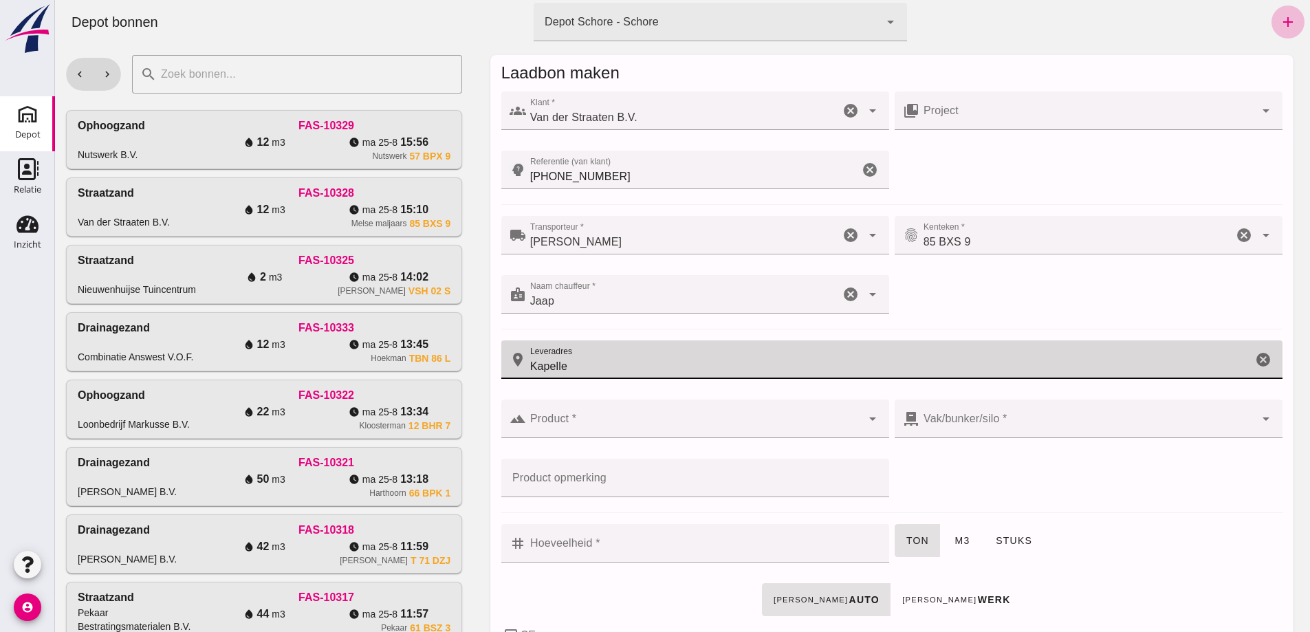
type input "Kapelle"
click at [526, 421] on input "Product *" at bounding box center [694, 425] width 336 height 17
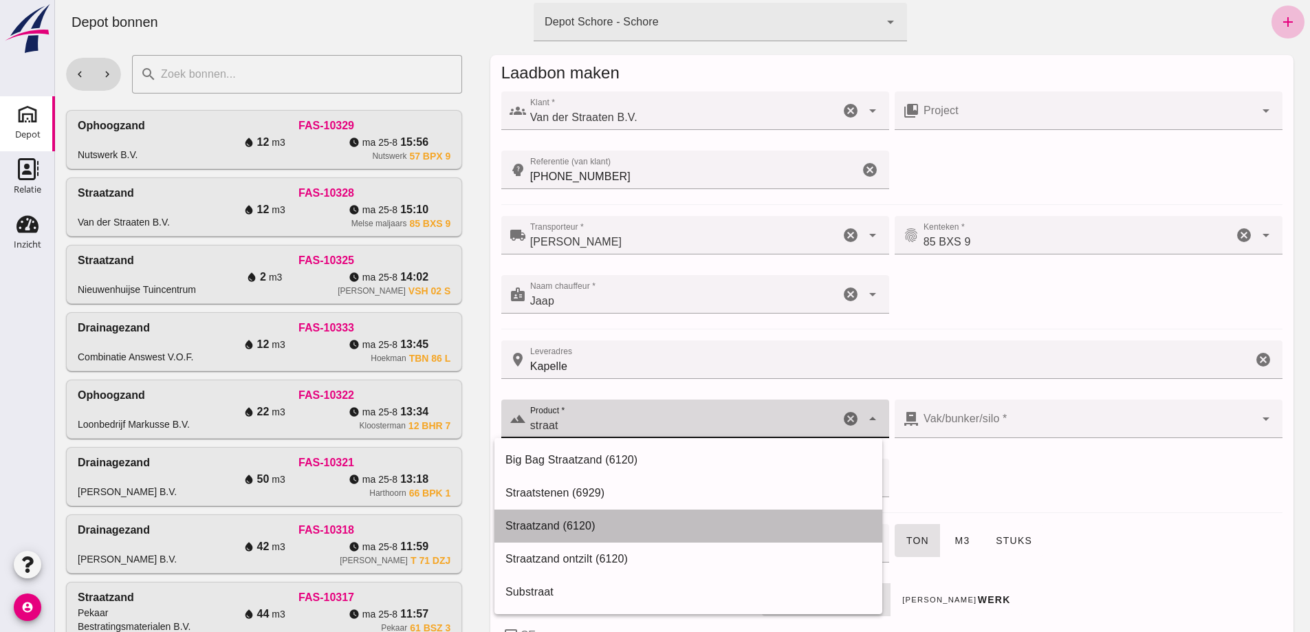
click at [539, 523] on div "Straatzand (6120)" at bounding box center [689, 526] width 366 height 17
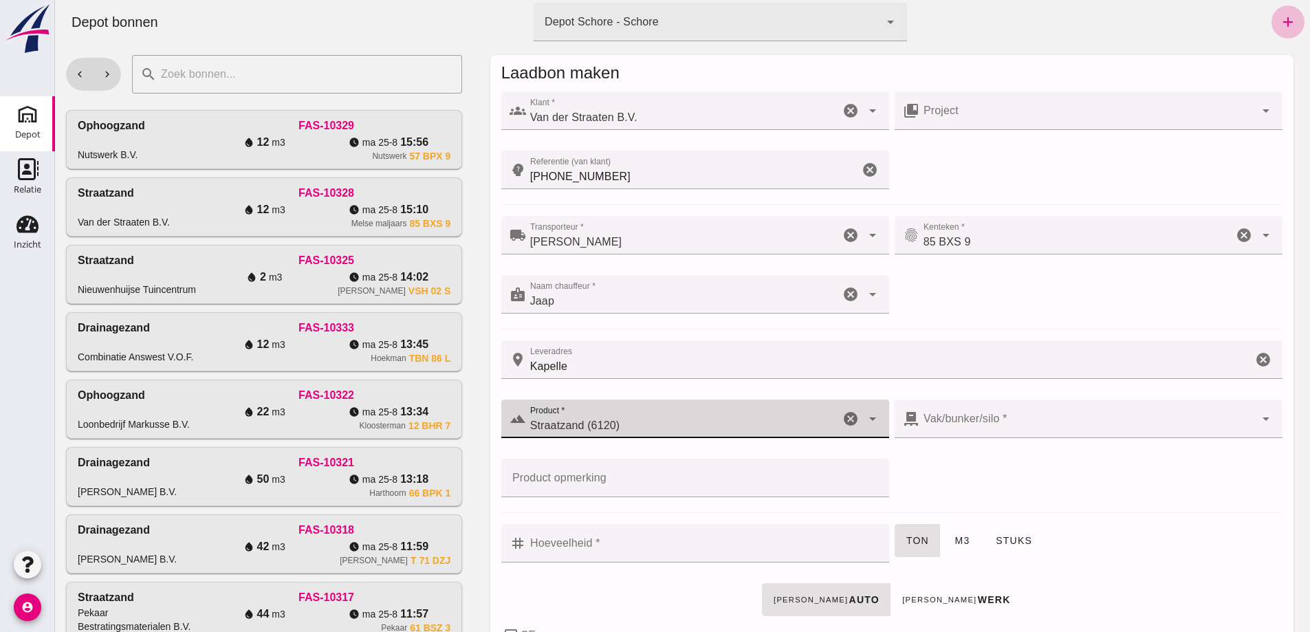
type input "Straatzand (6120)"
click at [997, 414] on div at bounding box center [1088, 419] width 336 height 39
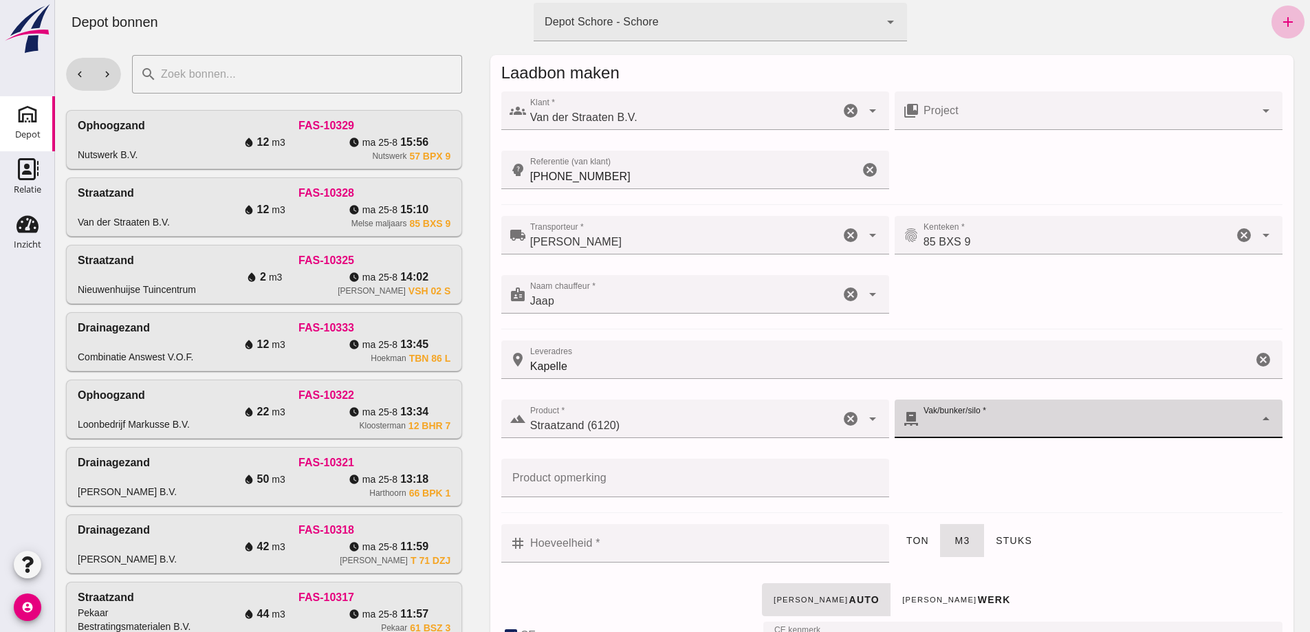
checkbox input "true"
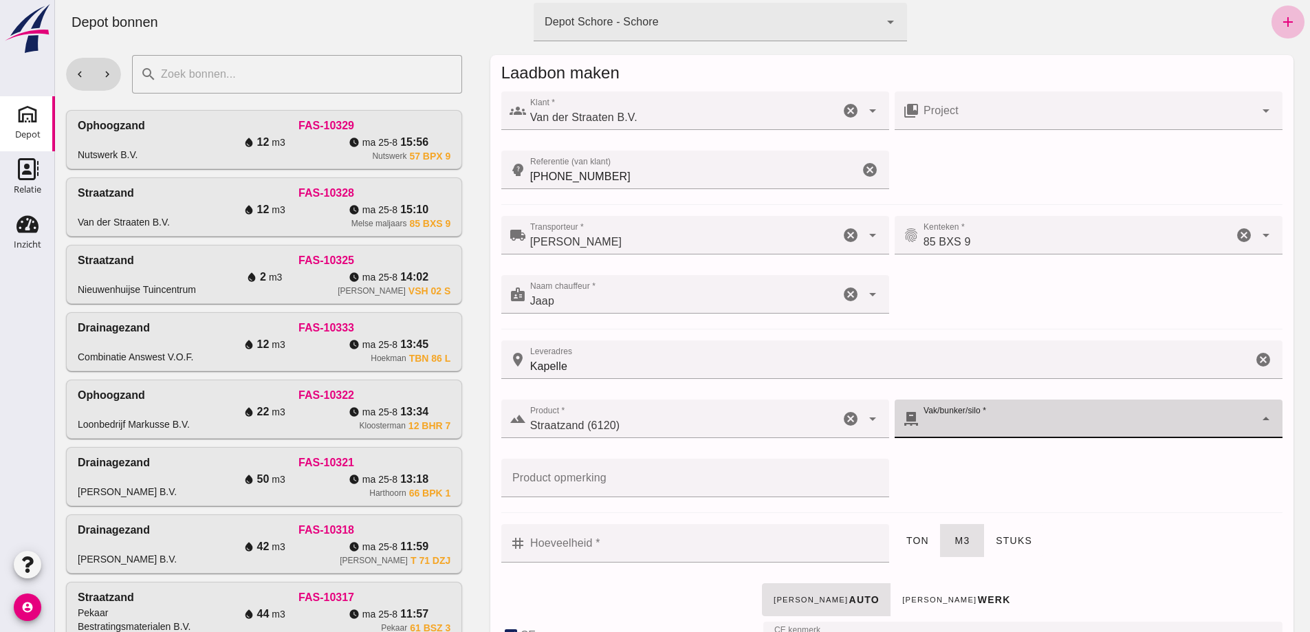
checkbox input "true"
type input "40"
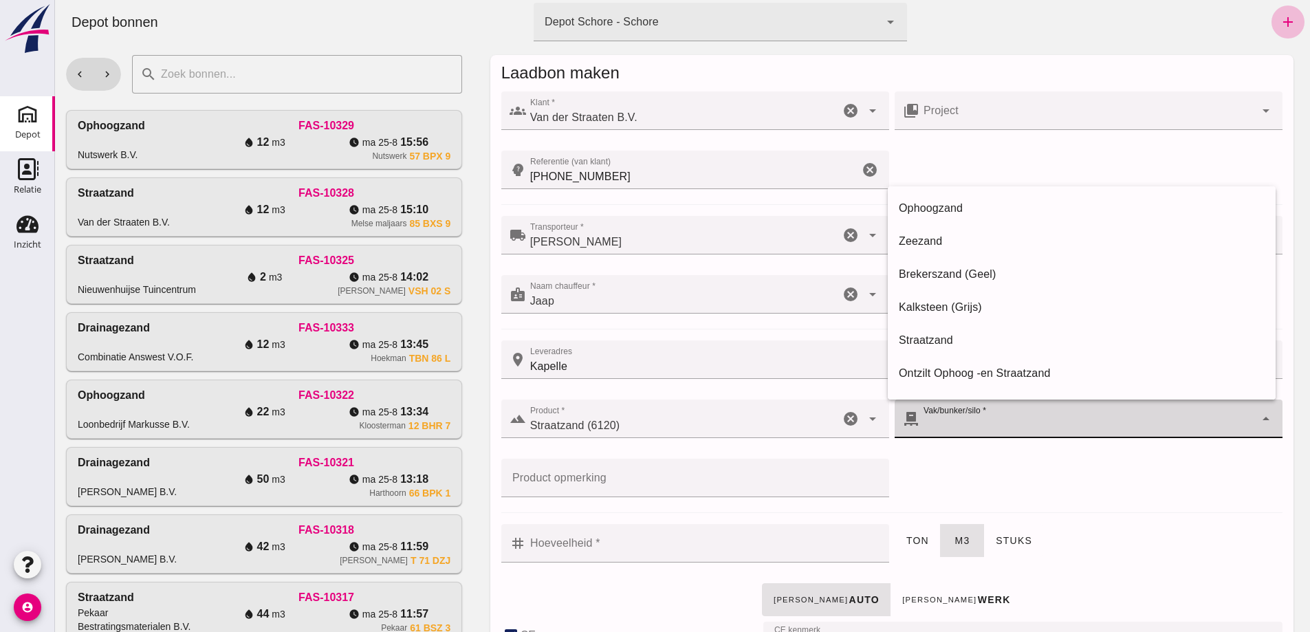
type input "283"
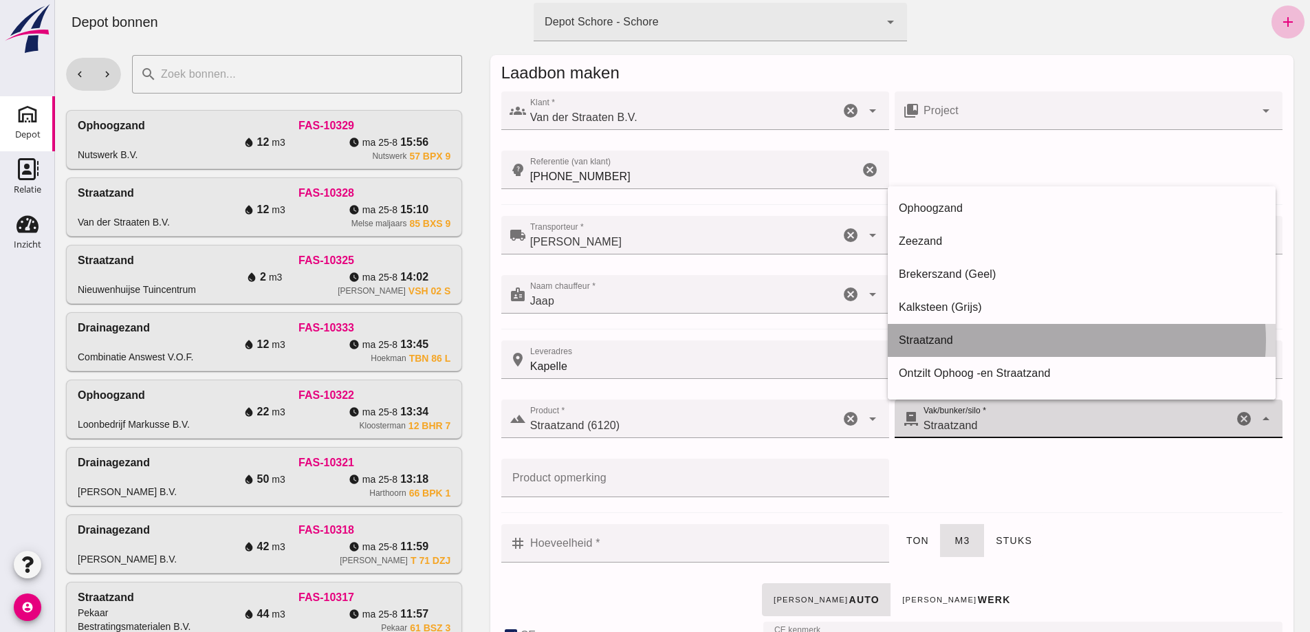
click at [932, 336] on div "Straatzand" at bounding box center [1082, 340] width 366 height 17
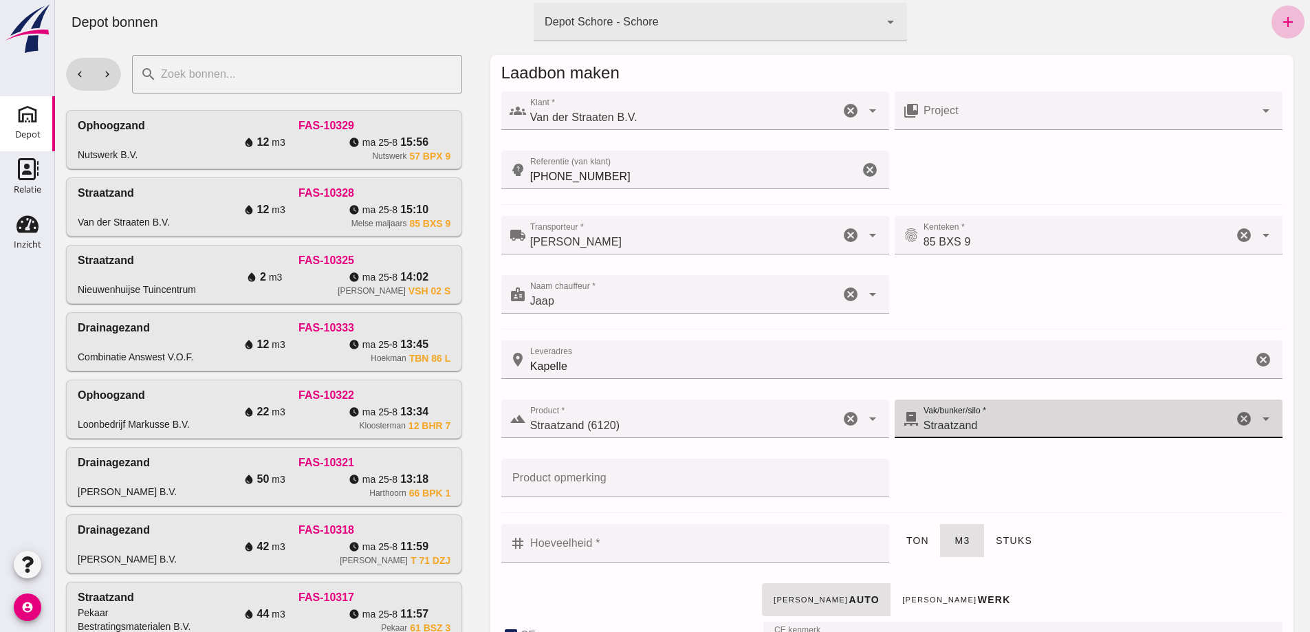
click at [550, 541] on input "Hoeveelheid *" at bounding box center [703, 543] width 355 height 39
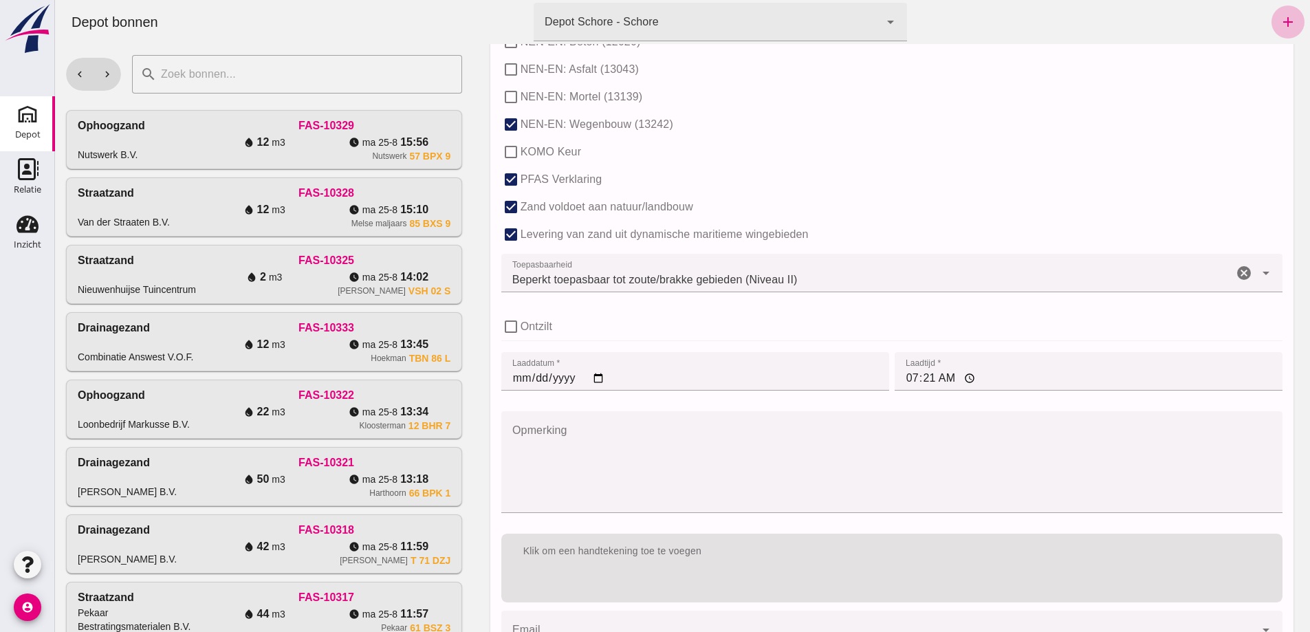
scroll to position [909, 0]
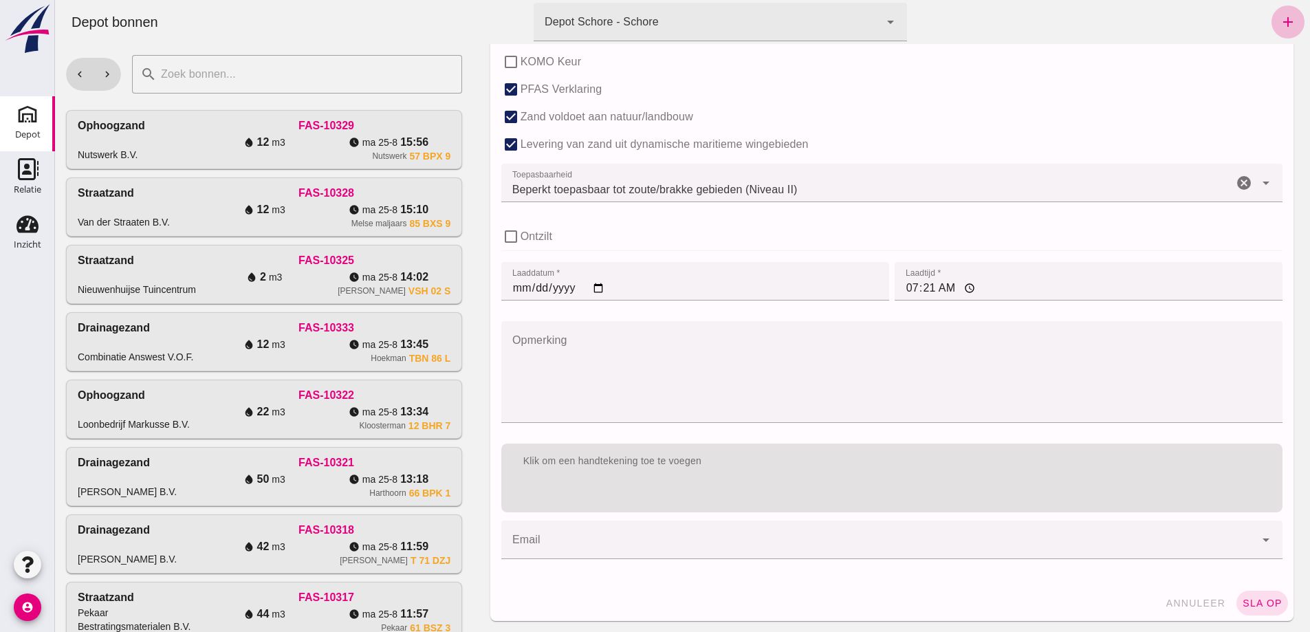
type input "12"
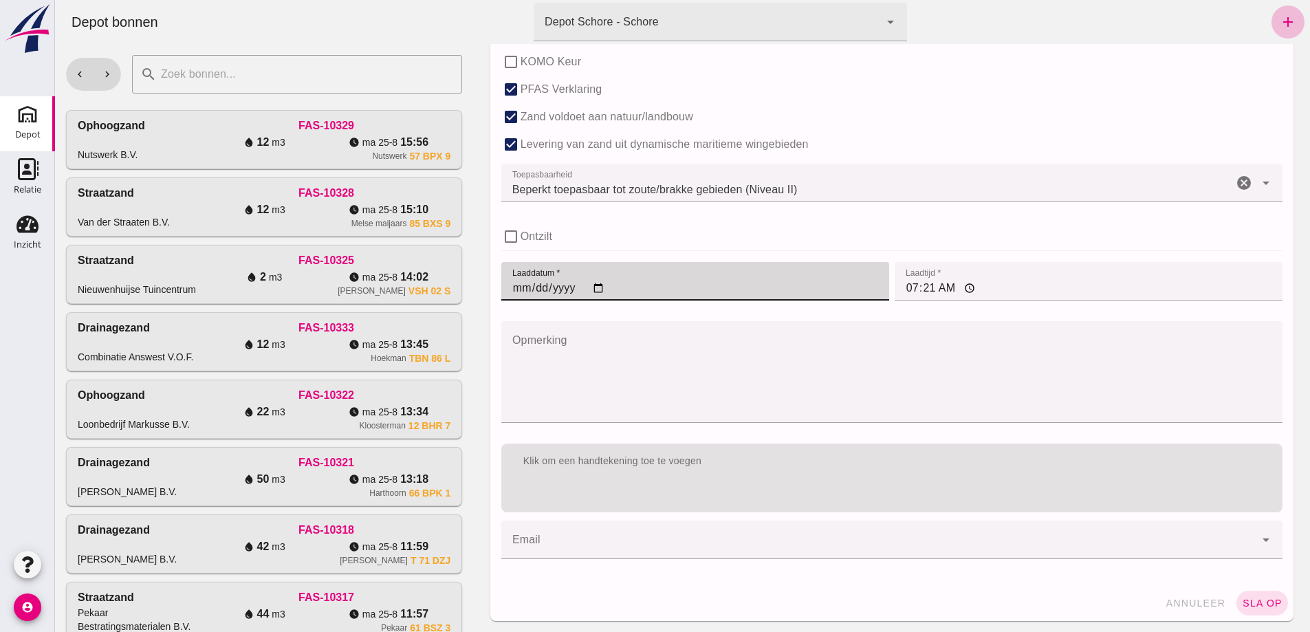
click at [509, 296] on input "[DATE]" at bounding box center [695, 281] width 388 height 39
type input "[DATE]"
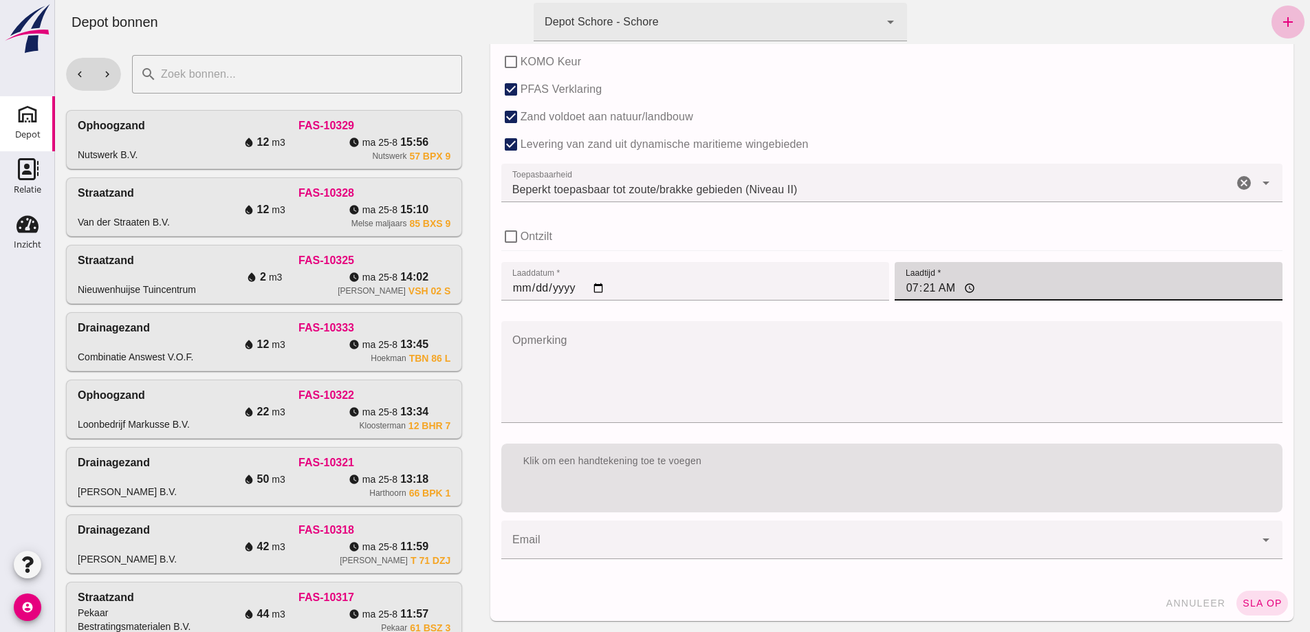
click at [900, 291] on input "07:21" at bounding box center [1089, 281] width 388 height 39
type input "15:10"
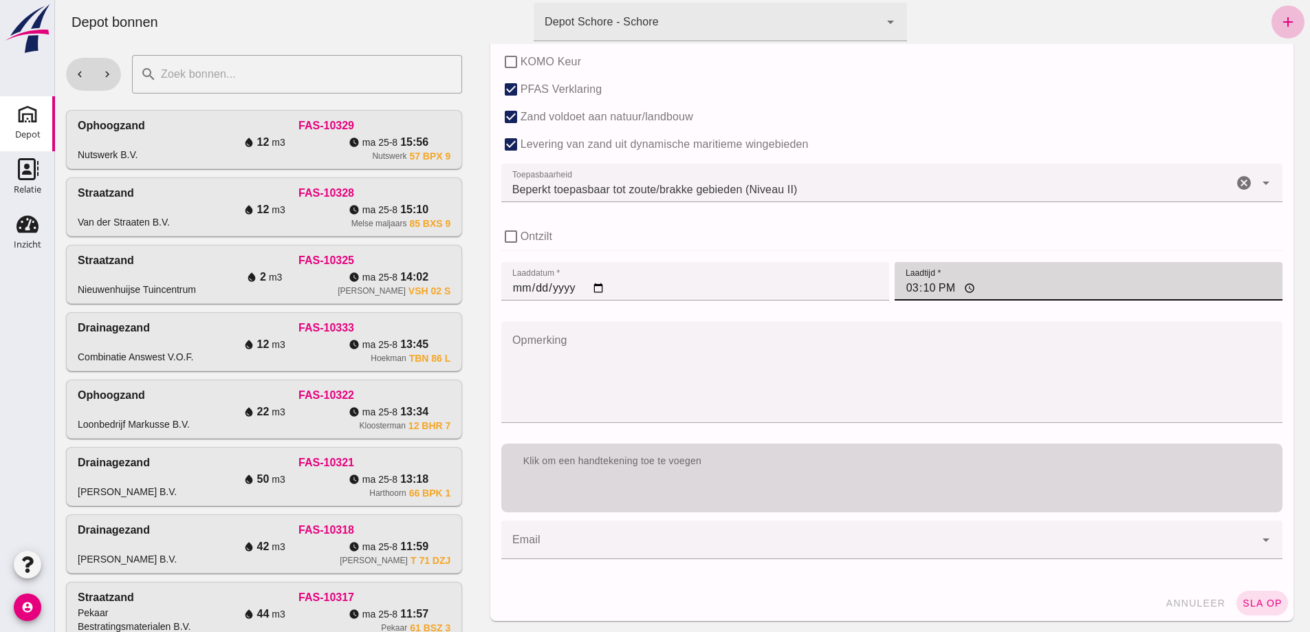
click at [813, 482] on div "Klik om een handtekening toe te voegen" at bounding box center [891, 478] width 781 height 69
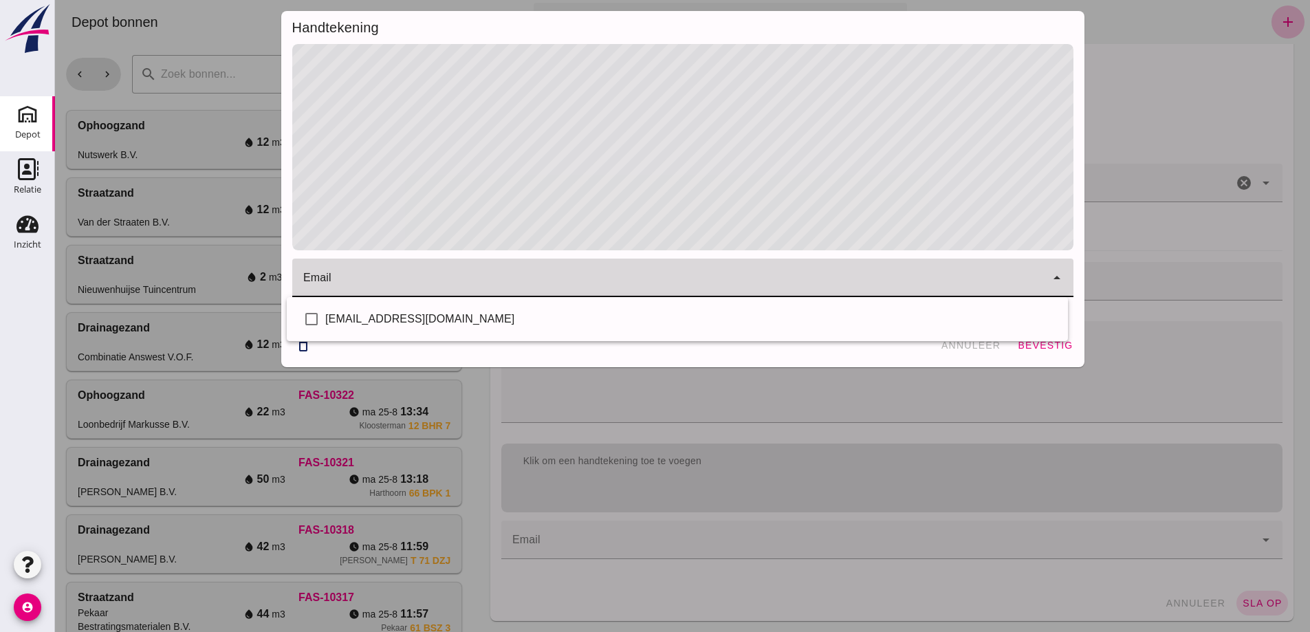
click at [373, 278] on input "email" at bounding box center [672, 284] width 739 height 17
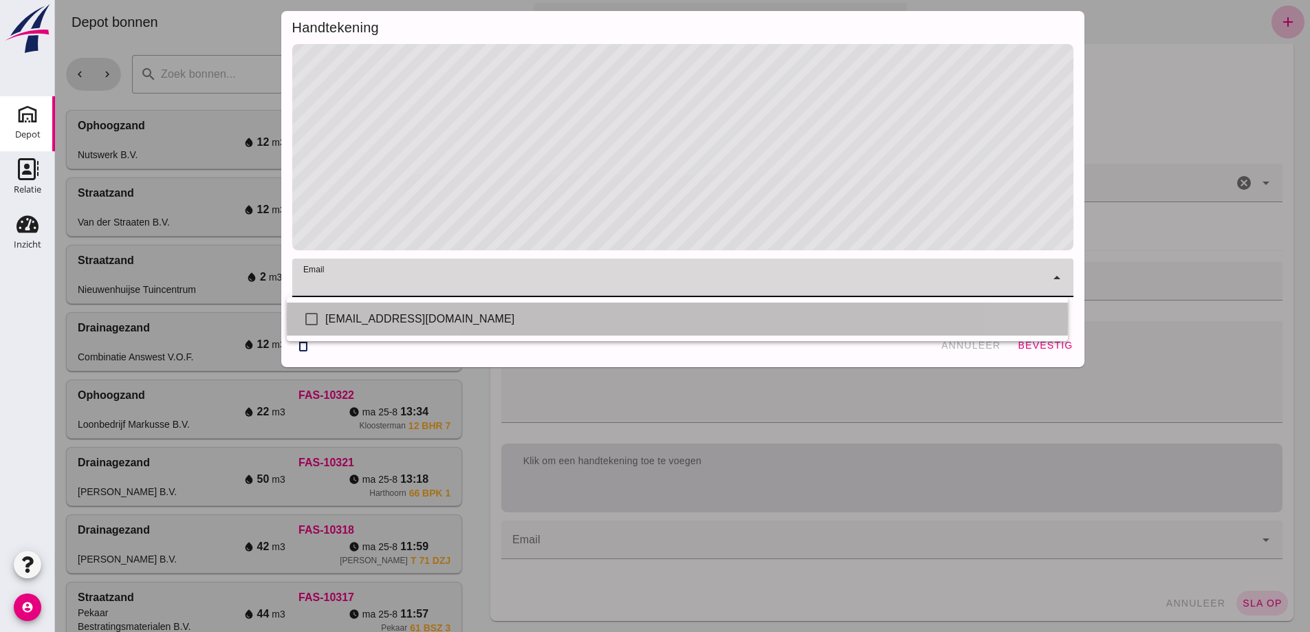
click at [371, 314] on div "[EMAIL_ADDRESS][DOMAIN_NAME]" at bounding box center [691, 319] width 732 height 17
checkbox input "true"
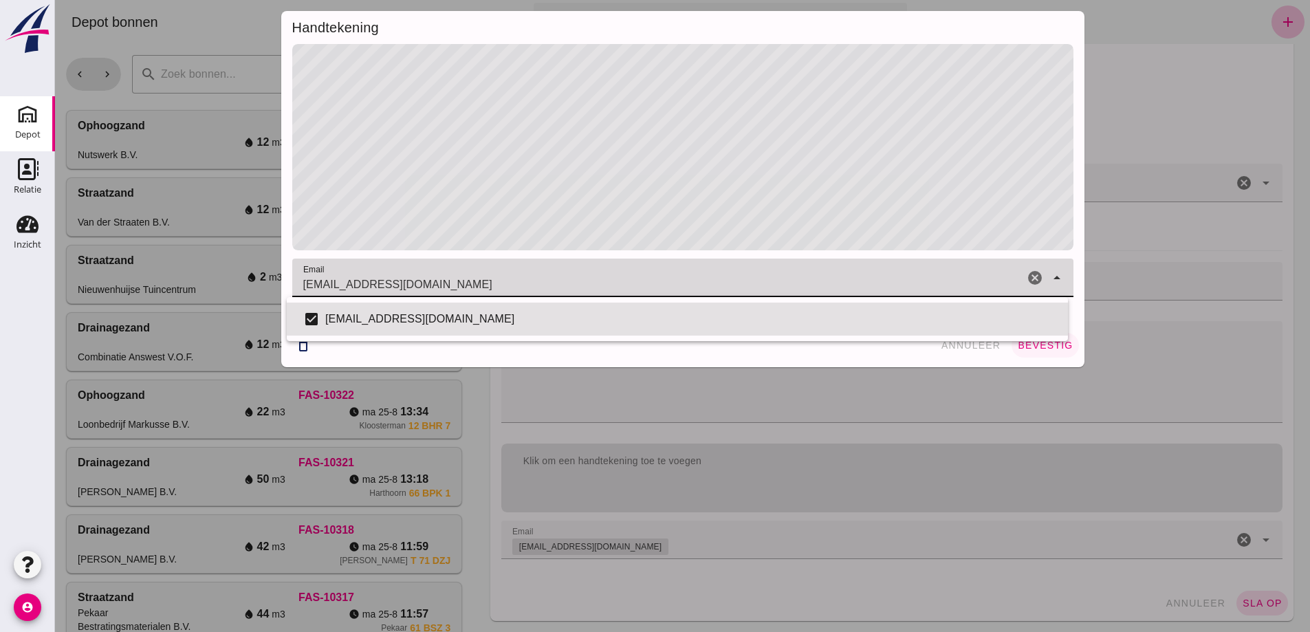
click at [1047, 342] on span "bevestig" at bounding box center [1045, 345] width 56 height 11
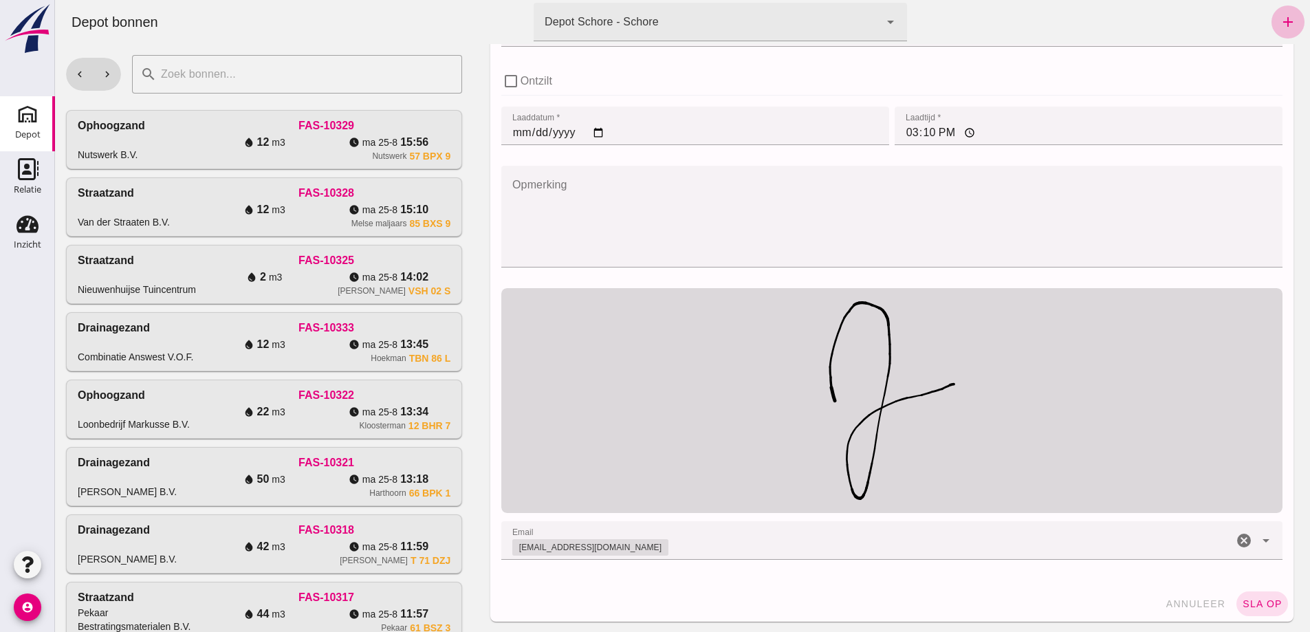
scroll to position [1065, 0]
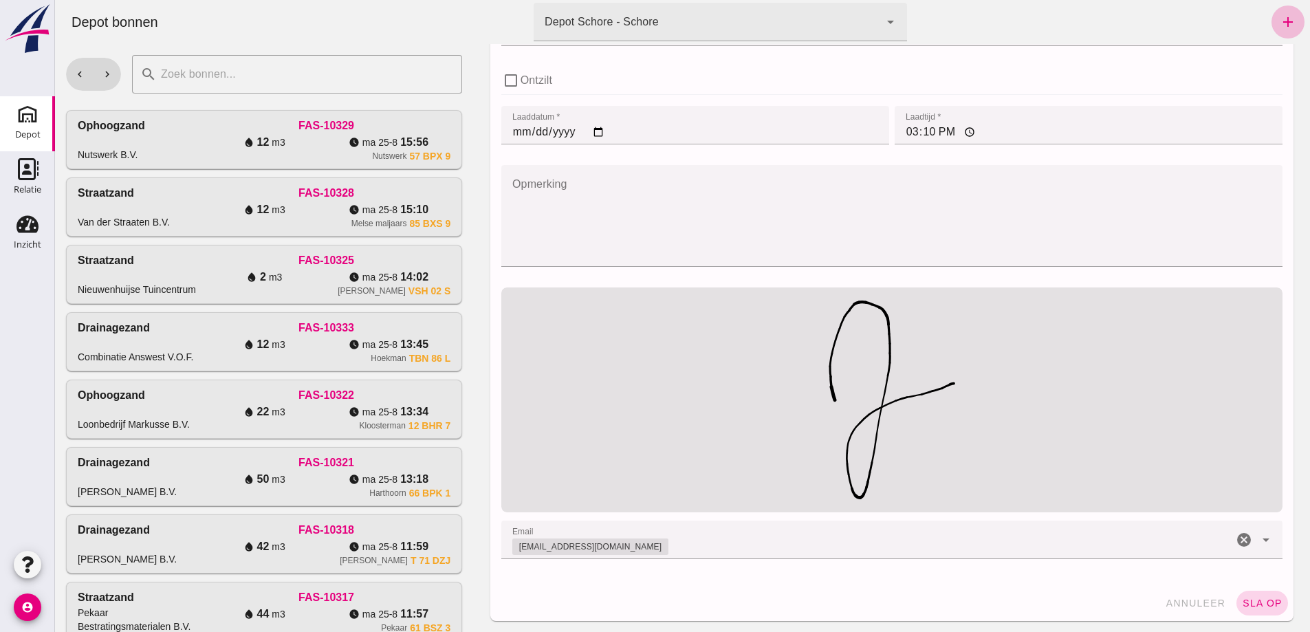
click at [1265, 605] on span "sla op" at bounding box center [1262, 603] width 41 height 11
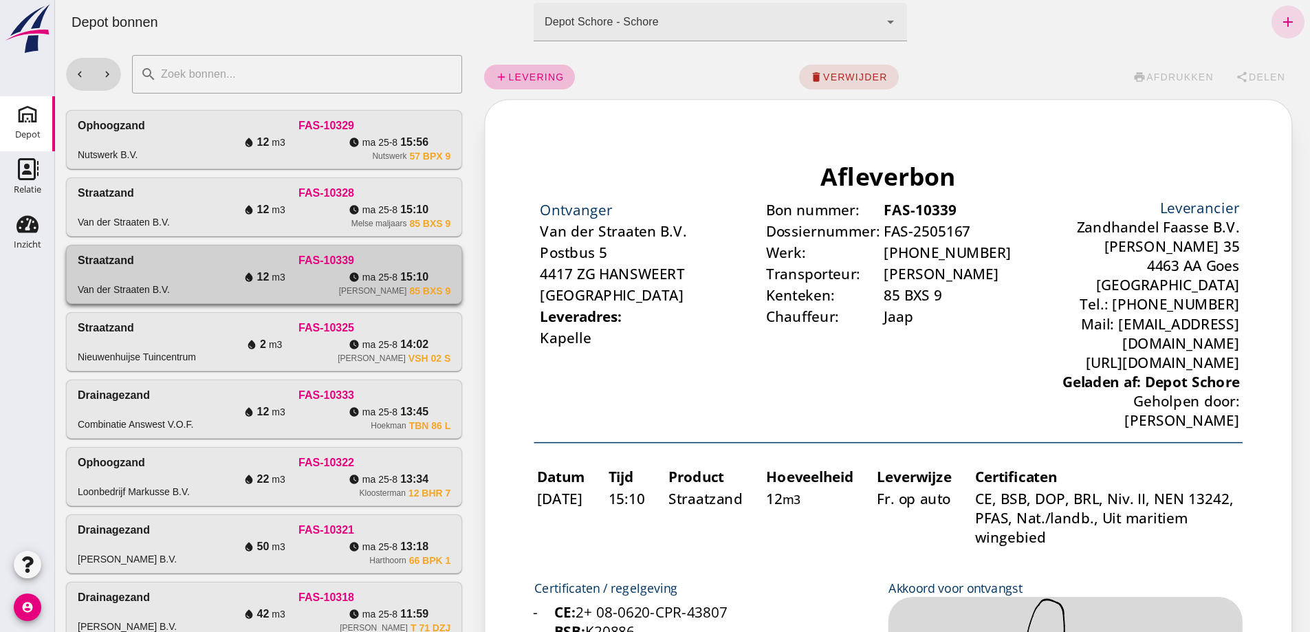
scroll to position [0, 0]
click at [327, 218] on div "water_drop 12 m3" at bounding box center [264, 210] width 124 height 17
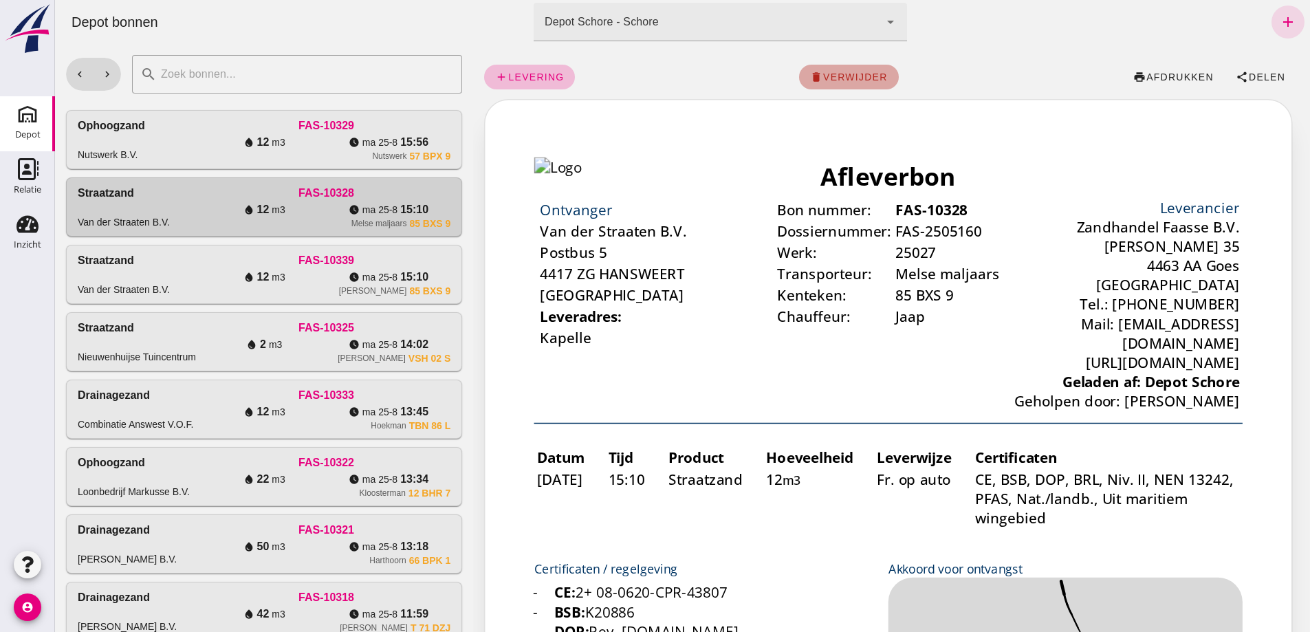
click at [871, 72] on span "verwijder" at bounding box center [855, 77] width 65 height 11
click at [901, 72] on span "bevestig" at bounding box center [896, 77] width 56 height 11
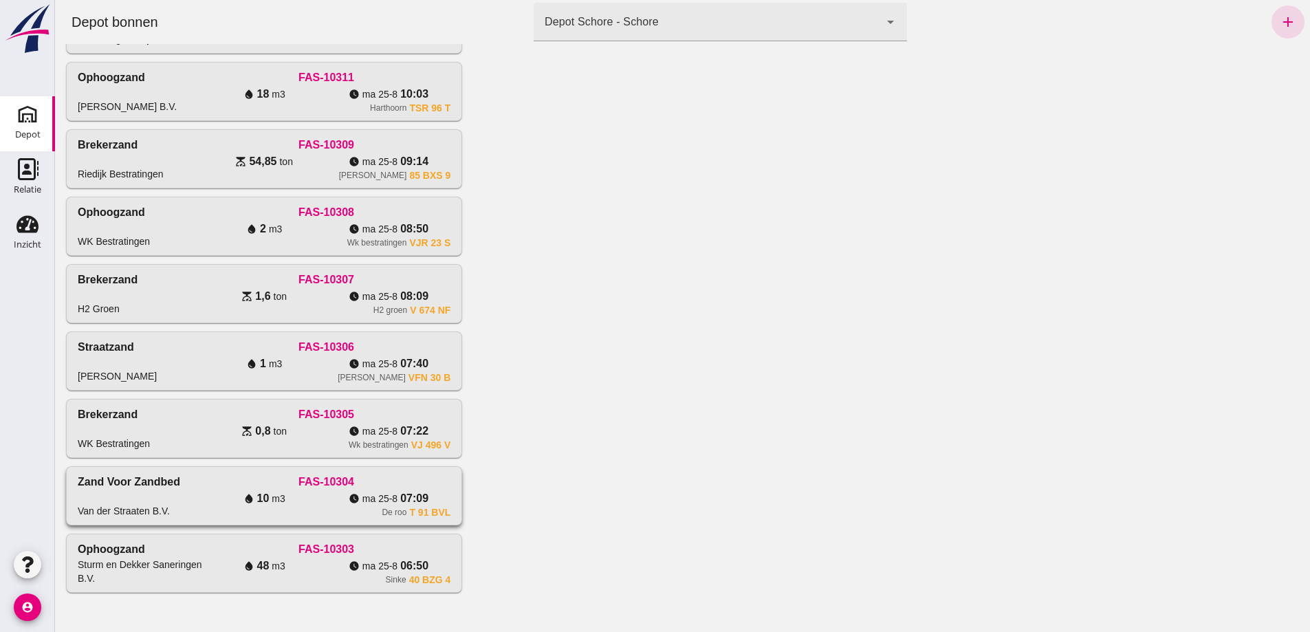
scroll to position [1316, 0]
click at [327, 221] on div "watch_later [DATE] 08:50" at bounding box center [389, 229] width 124 height 17
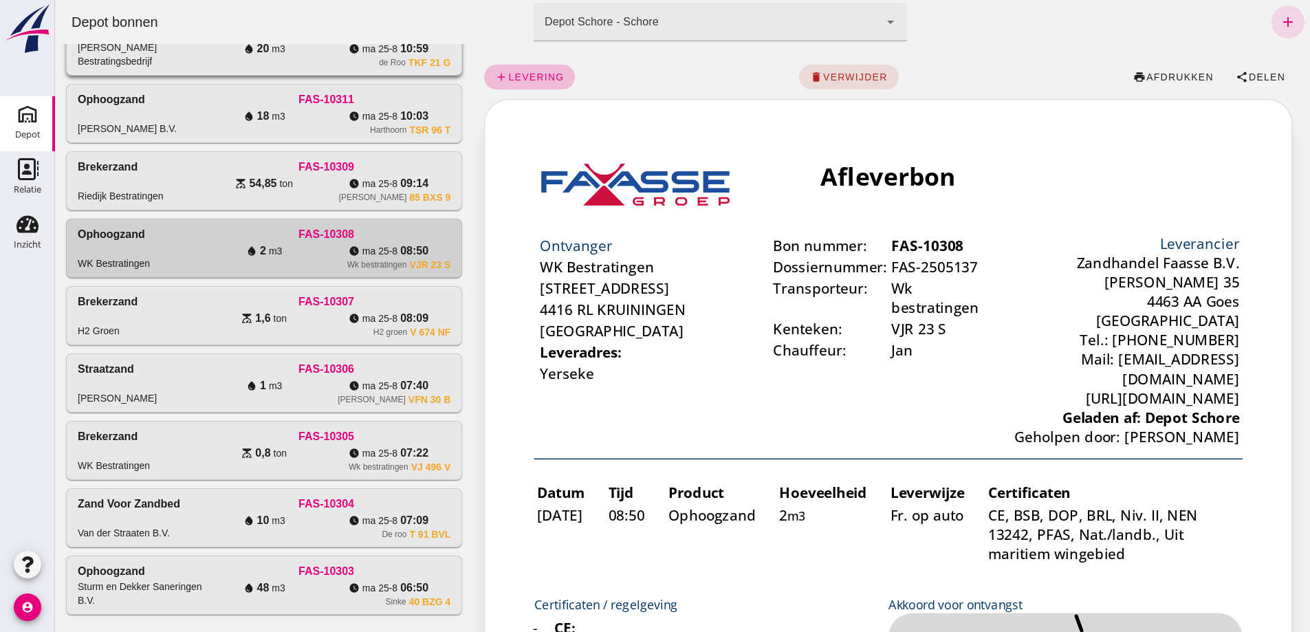
scroll to position [697, 0]
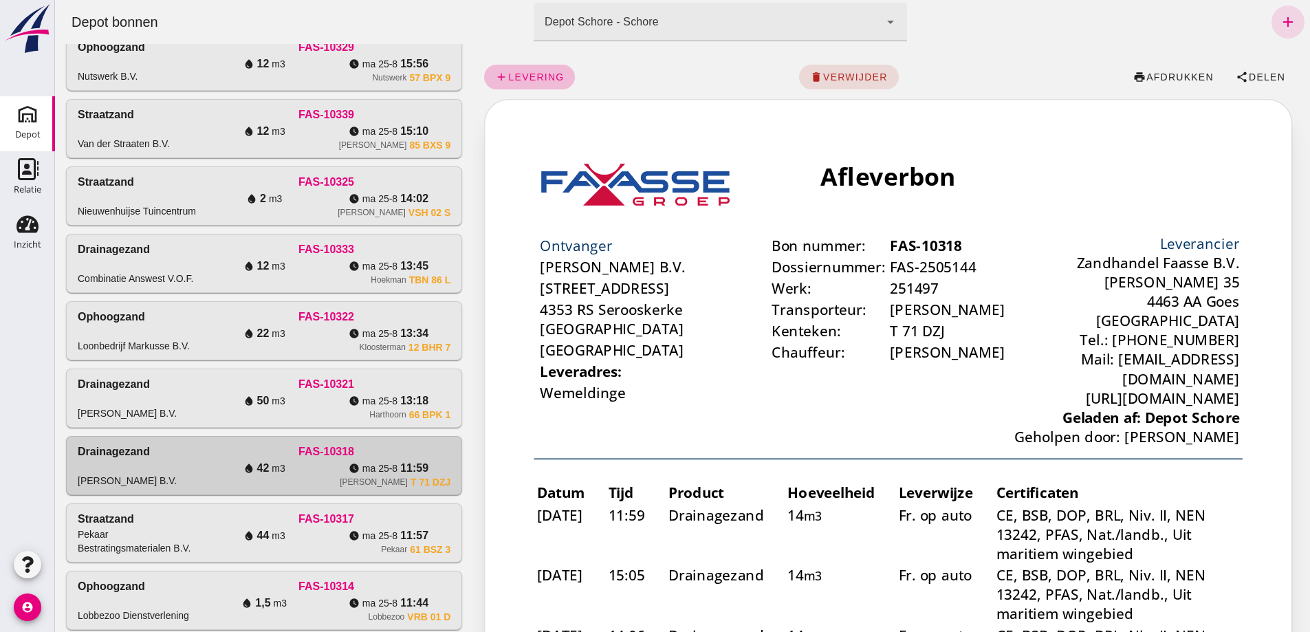
scroll to position [0, 0]
click at [313, 72] on div "water_drop 12 m3" at bounding box center [264, 64] width 124 height 17
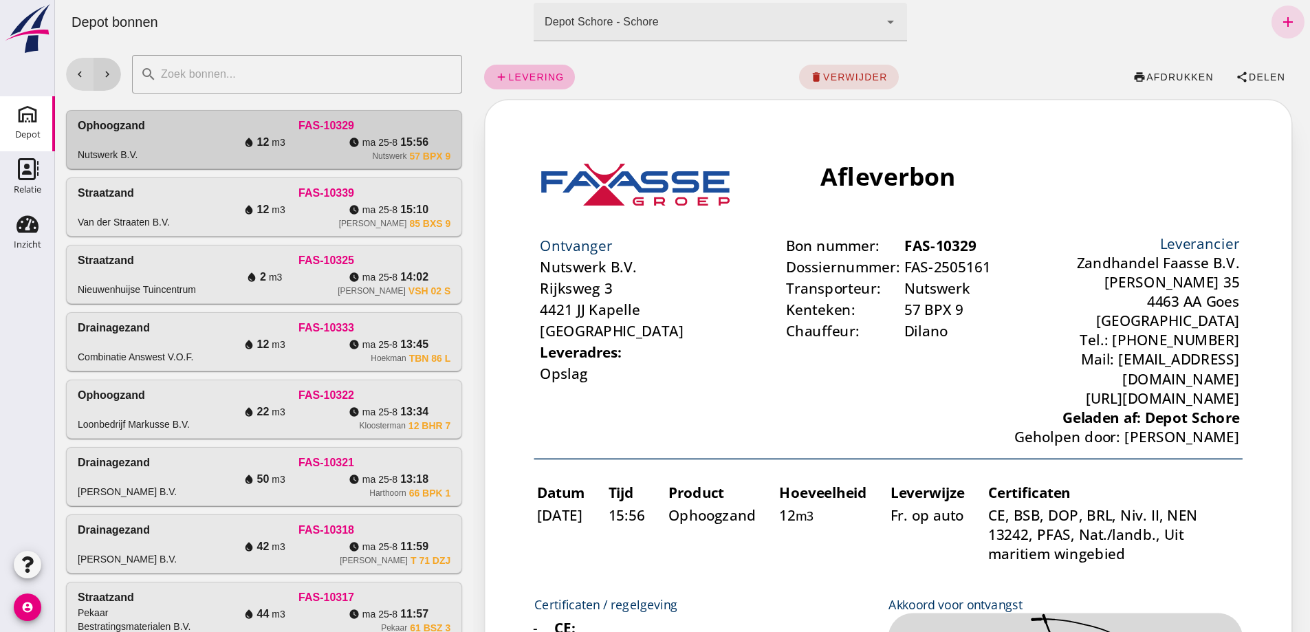
click at [105, 72] on icon "chevron_right" at bounding box center [107, 74] width 12 height 12
